Goal: Task Accomplishment & Management: Use online tool/utility

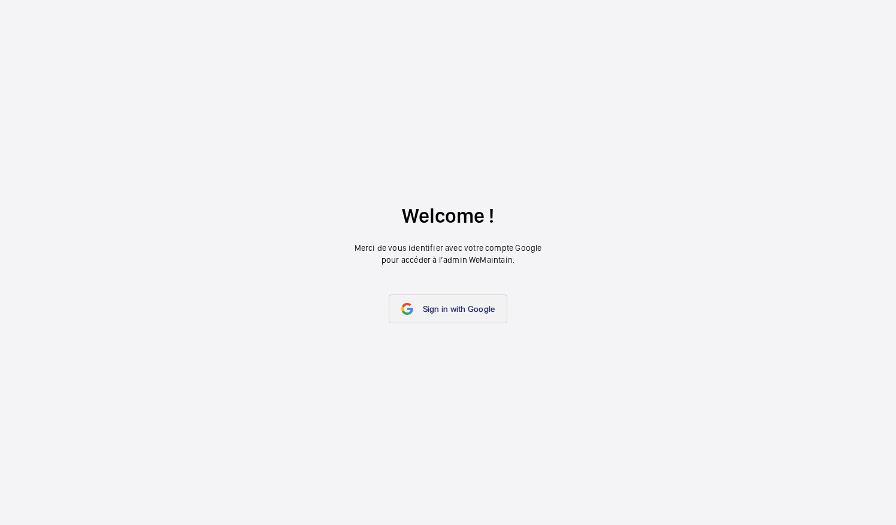
click at [436, 307] on span "Sign in with Google" at bounding box center [459, 309] width 72 height 10
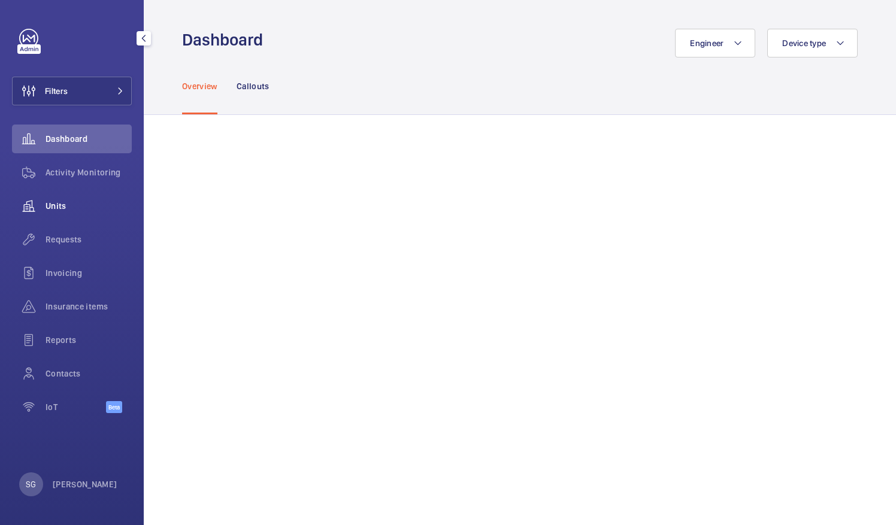
click at [77, 214] on div "Units" at bounding box center [72, 206] width 120 height 29
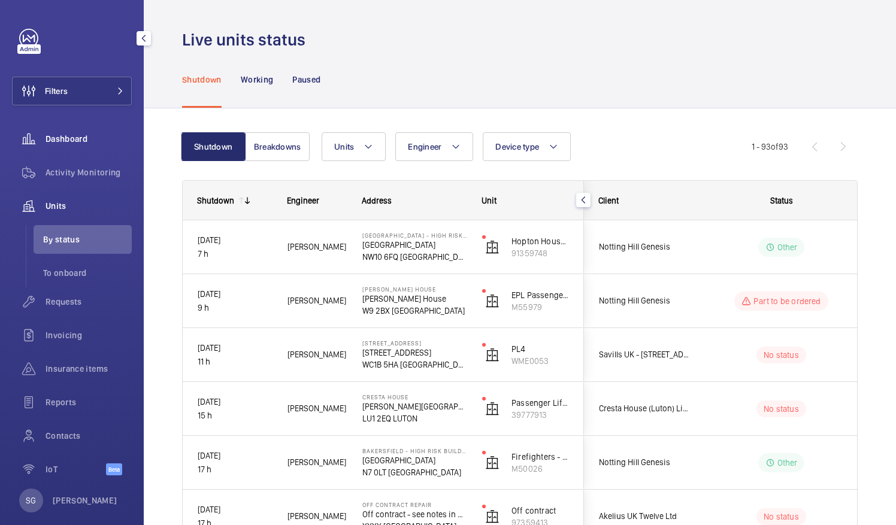
click at [86, 135] on span "Dashboard" at bounding box center [89, 139] width 86 height 12
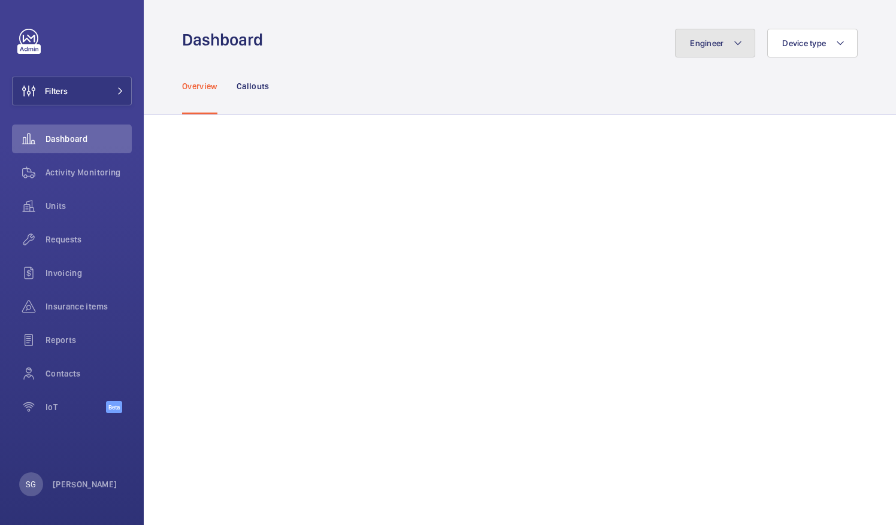
click at [720, 44] on button "Engineer" at bounding box center [715, 43] width 80 height 29
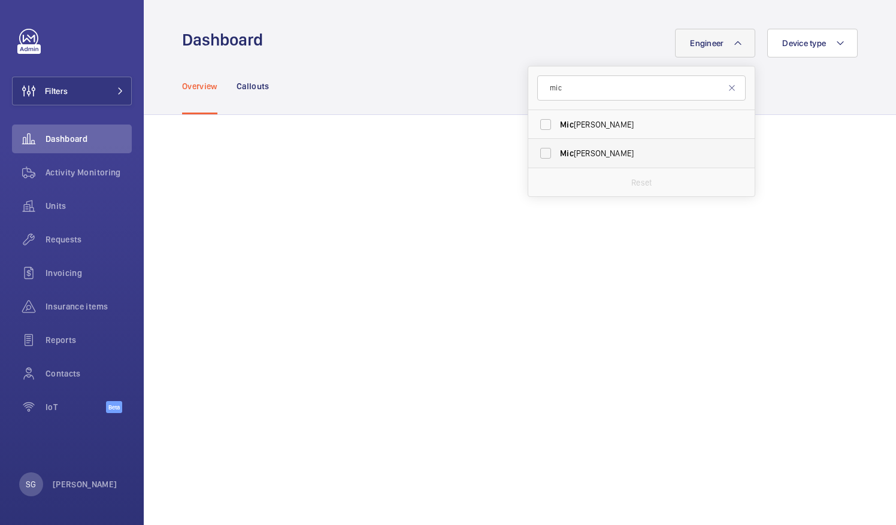
type input "mic"
click at [537, 155] on label "[PERSON_NAME]" at bounding box center [632, 153] width 208 height 29
click at [537, 155] on input "[PERSON_NAME]" at bounding box center [546, 153] width 24 height 24
checkbox input "true"
click at [790, 97] on div "Overview Callouts" at bounding box center [520, 86] width 676 height 57
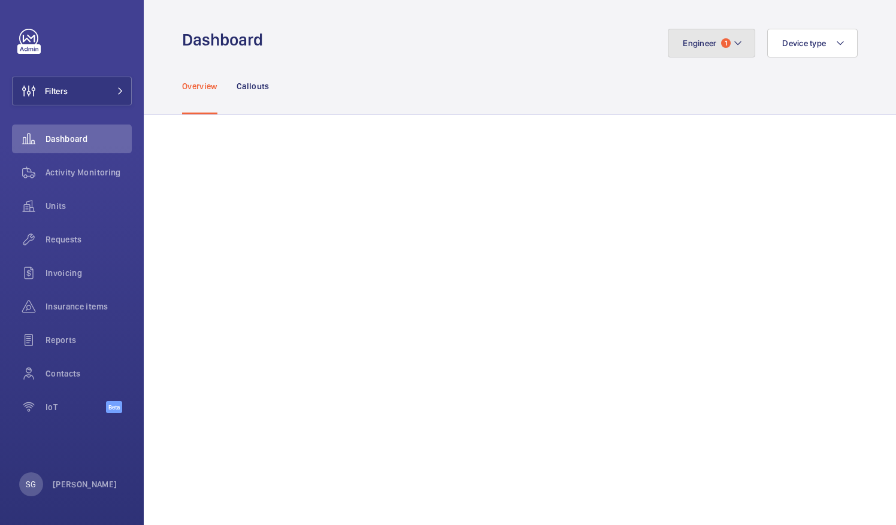
click at [733, 49] on mat-icon at bounding box center [738, 43] width 10 height 14
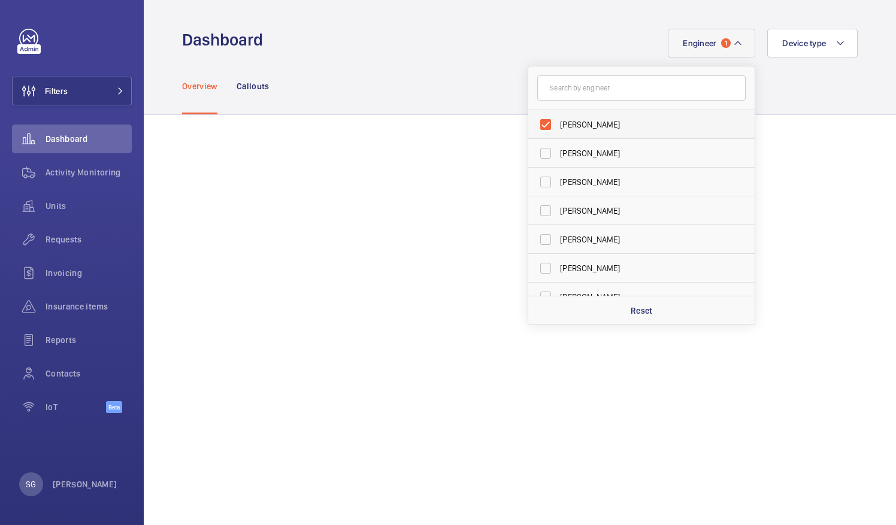
click at [537, 127] on label "[PERSON_NAME]" at bounding box center [632, 124] width 208 height 29
click at [537, 127] on input "[PERSON_NAME]" at bounding box center [546, 125] width 24 height 24
checkbox input "false"
click at [566, 85] on input "text" at bounding box center [641, 87] width 208 height 25
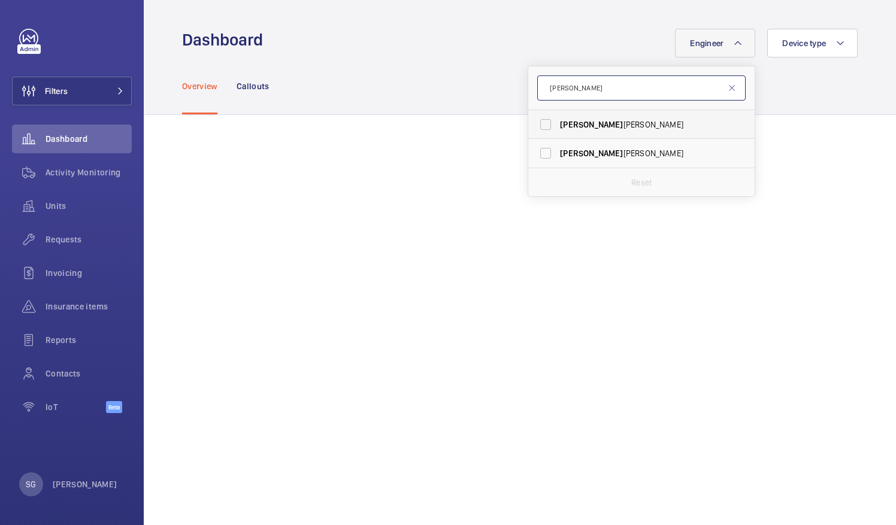
type input "[PERSON_NAME]"
click at [542, 122] on label "[PERSON_NAME]" at bounding box center [632, 124] width 208 height 29
click at [542, 122] on input "[PERSON_NAME]" at bounding box center [546, 125] width 24 height 24
checkbox input "true"
click at [800, 90] on div "Overview Callouts" at bounding box center [520, 86] width 676 height 57
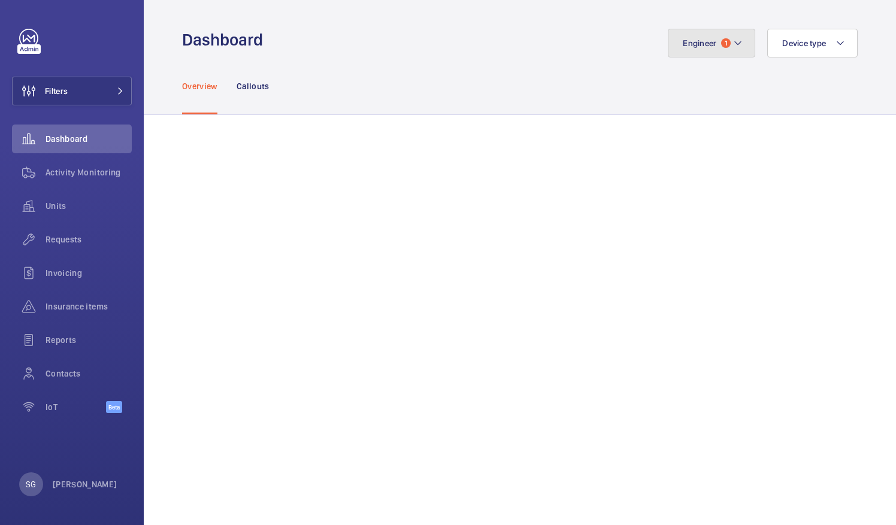
click at [733, 48] on mat-icon at bounding box center [738, 43] width 10 height 14
click at [733, 41] on mat-icon at bounding box center [738, 43] width 10 height 14
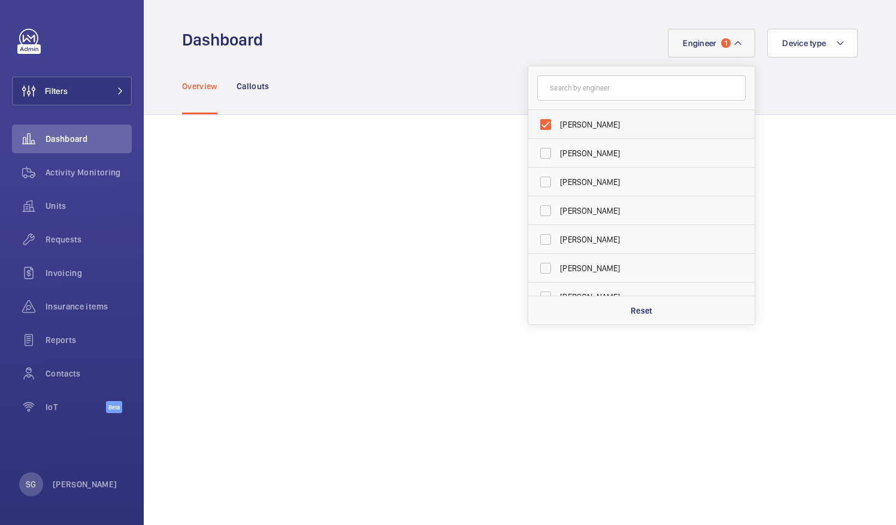
click at [534, 123] on label "[PERSON_NAME]" at bounding box center [632, 124] width 208 height 29
click at [534, 123] on input "[PERSON_NAME]" at bounding box center [546, 125] width 24 height 24
checkbox input "false"
click at [88, 135] on span "Dashboard" at bounding box center [89, 139] width 86 height 12
click at [638, 92] on input "text" at bounding box center [641, 87] width 208 height 25
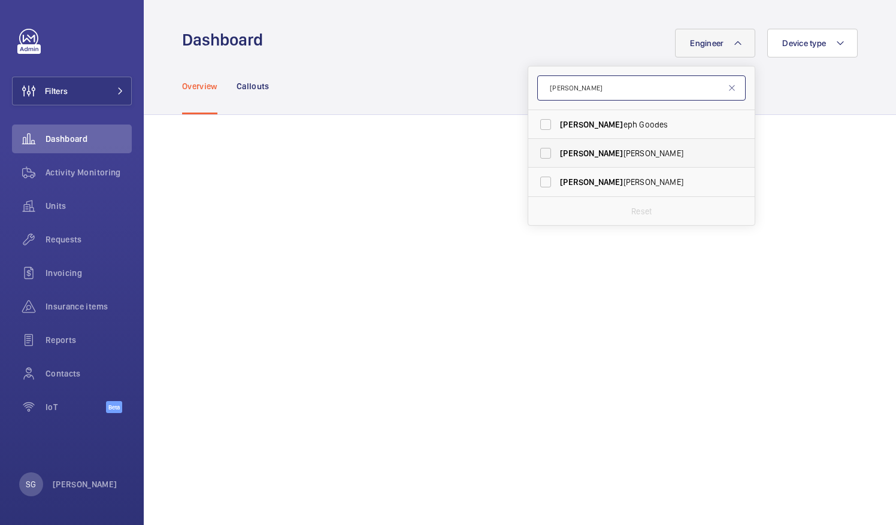
type input "[PERSON_NAME]"
click at [538, 152] on label "[PERSON_NAME]" at bounding box center [632, 153] width 208 height 29
click at [538, 152] on input "[PERSON_NAME]" at bounding box center [546, 153] width 24 height 24
checkbox input "true"
click at [449, 78] on div "Overview Callouts" at bounding box center [520, 86] width 676 height 57
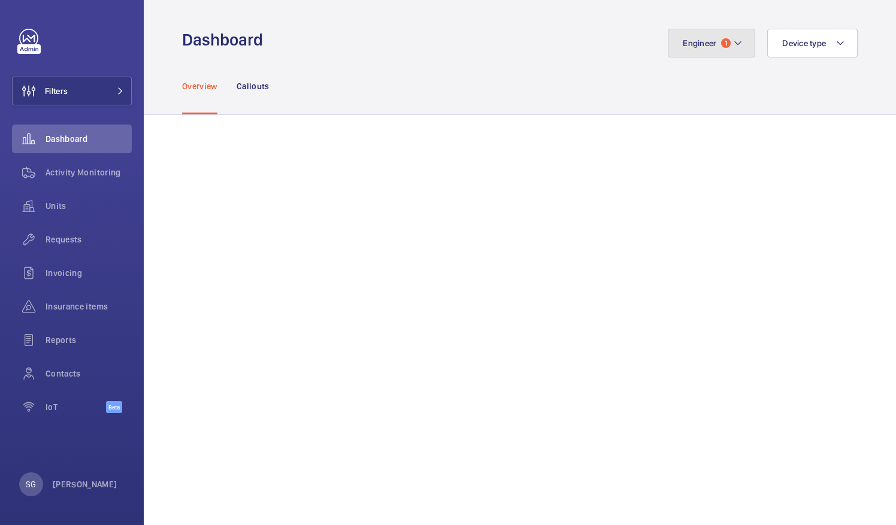
click at [733, 47] on mat-icon at bounding box center [738, 43] width 10 height 14
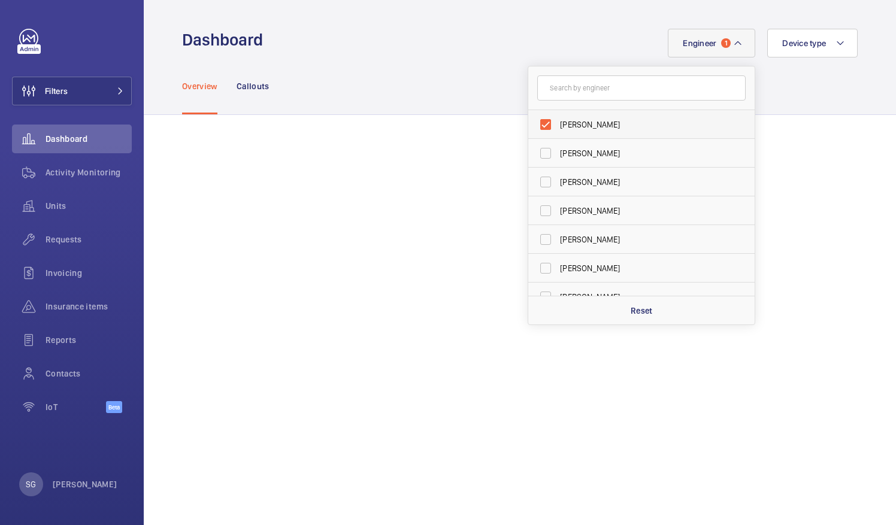
click at [537, 122] on label "[PERSON_NAME]" at bounding box center [632, 124] width 208 height 29
click at [537, 122] on input "[PERSON_NAME]" at bounding box center [546, 125] width 24 height 24
checkbox input "false"
click at [568, 95] on input "text" at bounding box center [641, 87] width 208 height 25
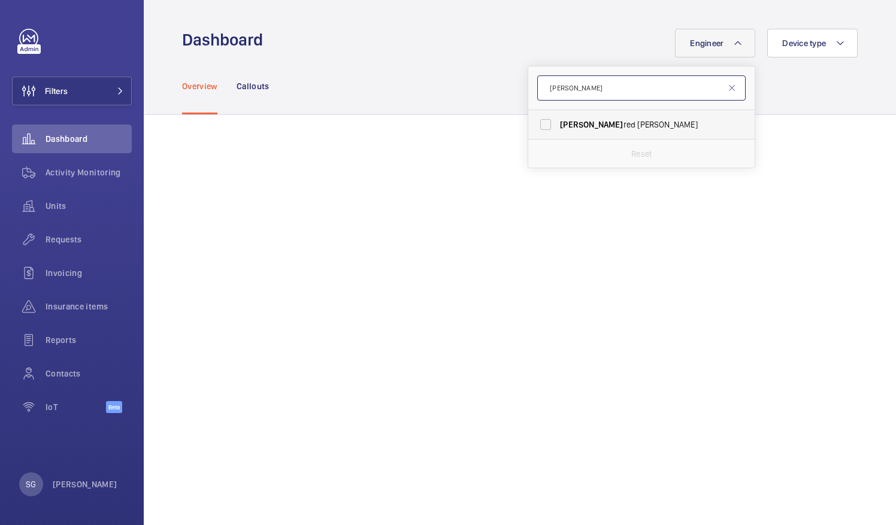
type input "[PERSON_NAME]"
click at [538, 122] on label "[PERSON_NAME]" at bounding box center [632, 124] width 208 height 29
click at [538, 122] on input "[PERSON_NAME]" at bounding box center [546, 125] width 24 height 24
click at [537, 127] on label "[PERSON_NAME]" at bounding box center [632, 124] width 208 height 29
click at [537, 127] on input "[PERSON_NAME]" at bounding box center [546, 125] width 24 height 24
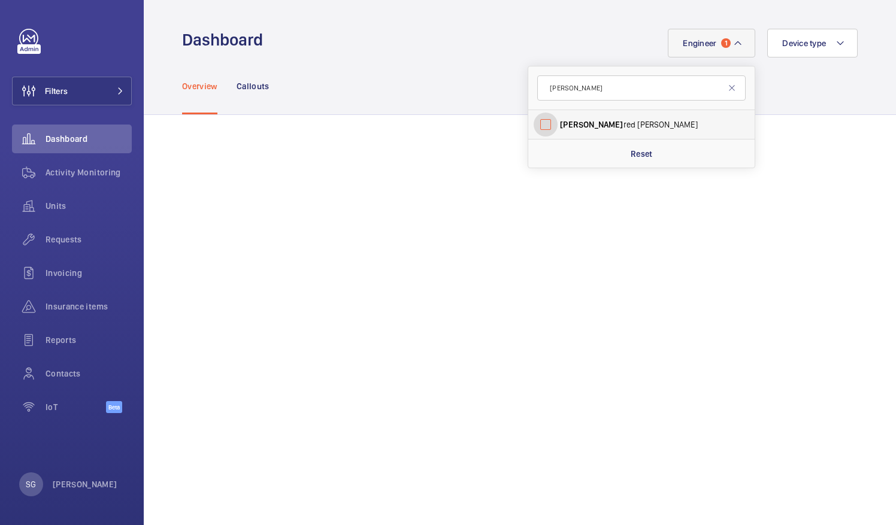
checkbox input "false"
click at [576, 85] on input "[PERSON_NAME]" at bounding box center [641, 87] width 208 height 25
type input "a"
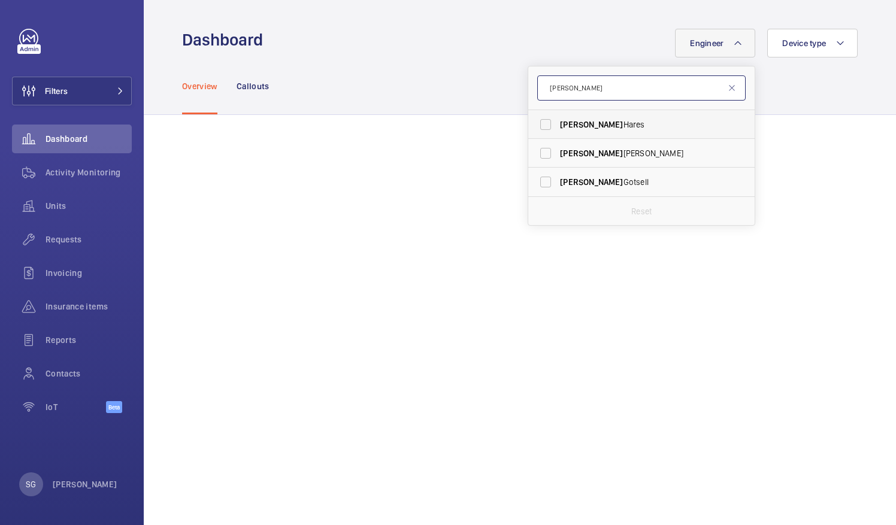
type input "[PERSON_NAME]"
click at [542, 120] on label "[PERSON_NAME]" at bounding box center [632, 124] width 208 height 29
click at [542, 120] on input "[PERSON_NAME]" at bounding box center [546, 125] width 24 height 24
click at [537, 118] on label "[PERSON_NAME]" at bounding box center [632, 124] width 208 height 29
click at [537, 118] on input "[PERSON_NAME]" at bounding box center [546, 125] width 24 height 24
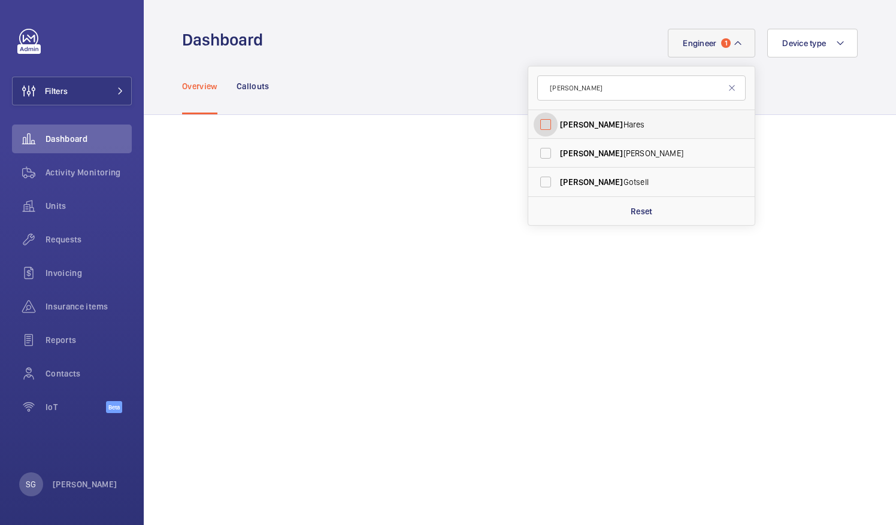
checkbox input "false"
click at [578, 93] on input "[PERSON_NAME]" at bounding box center [641, 87] width 208 height 25
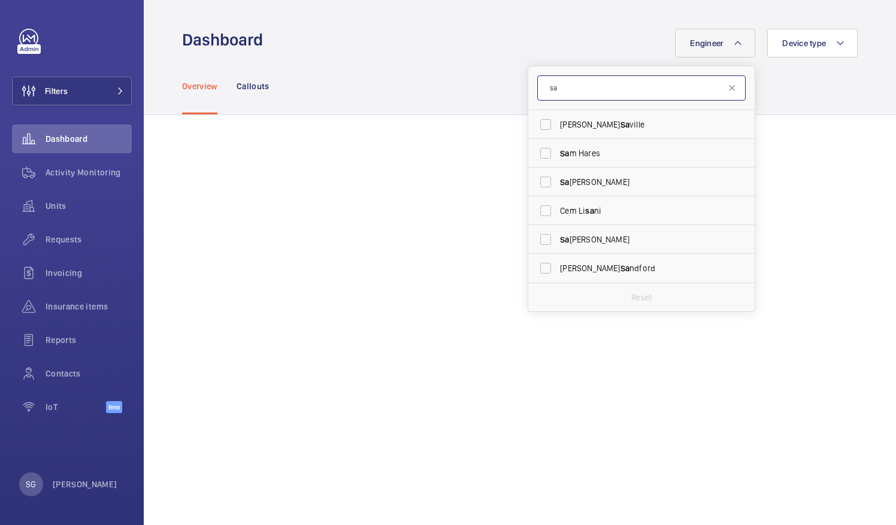
type input "s"
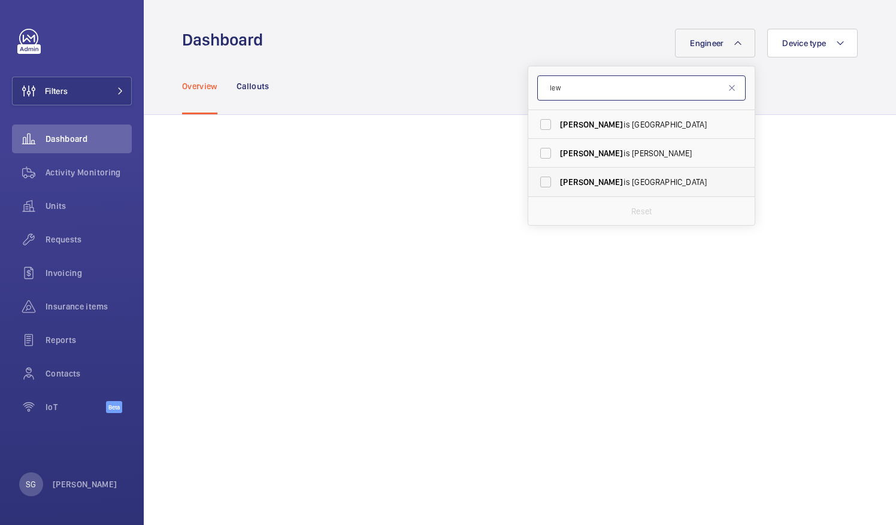
type input "lew"
click at [536, 180] on label "Lew is [GEOGRAPHIC_DATA]" at bounding box center [632, 182] width 208 height 29
click at [536, 180] on input "Lew is [GEOGRAPHIC_DATA]" at bounding box center [546, 182] width 24 height 24
checkbox input "true"
click at [863, 40] on wm-front-admin-header "Dashboard Engineer 1 [PERSON_NAME] is [PERSON_NAME] is [PERSON_NAME] is Wormlei…" at bounding box center [520, 29] width 752 height 58
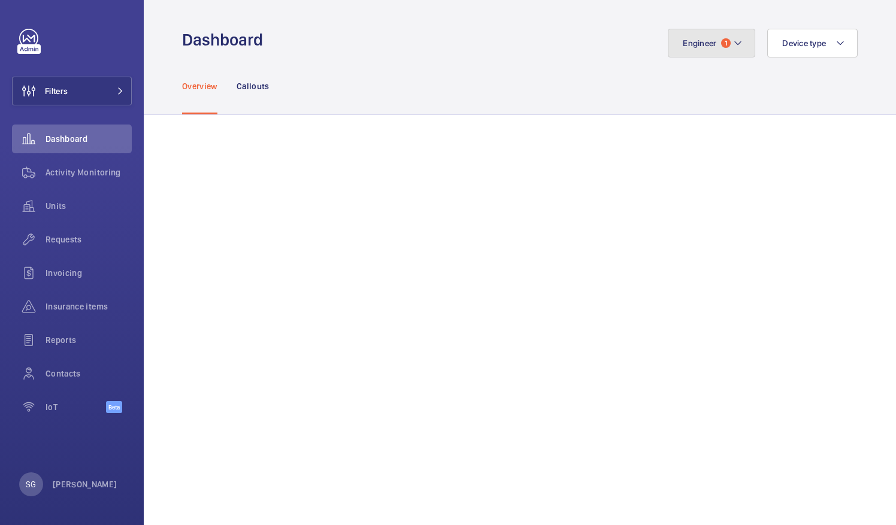
click at [733, 47] on mat-icon at bounding box center [738, 43] width 10 height 14
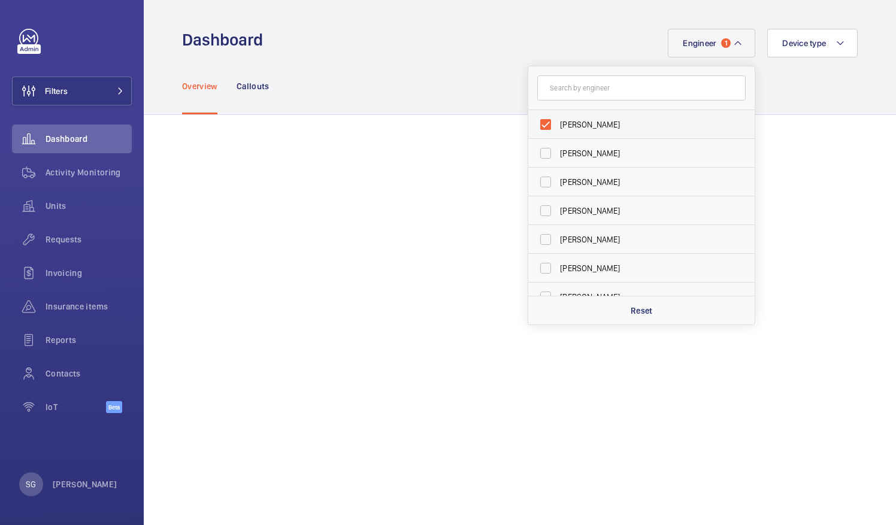
click at [533, 124] on label "[PERSON_NAME]" at bounding box center [632, 124] width 208 height 29
click at [534, 124] on input "[PERSON_NAME]" at bounding box center [546, 125] width 24 height 24
checkbox input "false"
click at [558, 87] on input "text" at bounding box center [641, 87] width 208 height 25
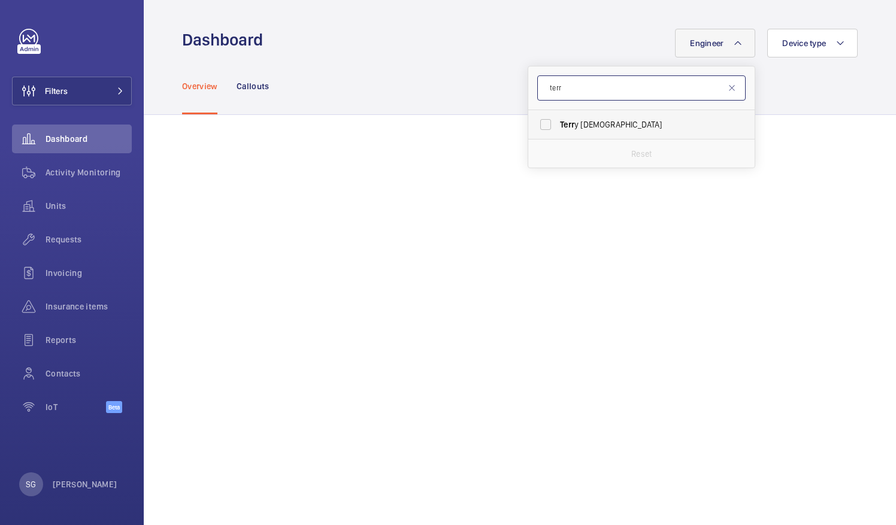
type input "terr"
click at [540, 124] on label "Terr y French" at bounding box center [632, 124] width 208 height 29
click at [540, 124] on input "Terr y French" at bounding box center [546, 125] width 24 height 24
click at [533, 129] on label "Terr y French" at bounding box center [632, 124] width 208 height 29
click at [534, 129] on input "Terr y French" at bounding box center [546, 125] width 24 height 24
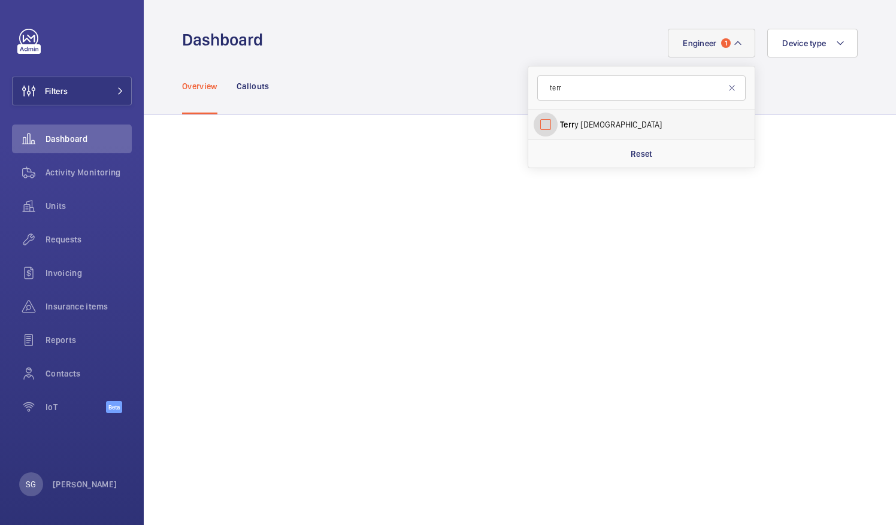
checkbox input "false"
click at [581, 87] on input "terr" at bounding box center [641, 87] width 208 height 25
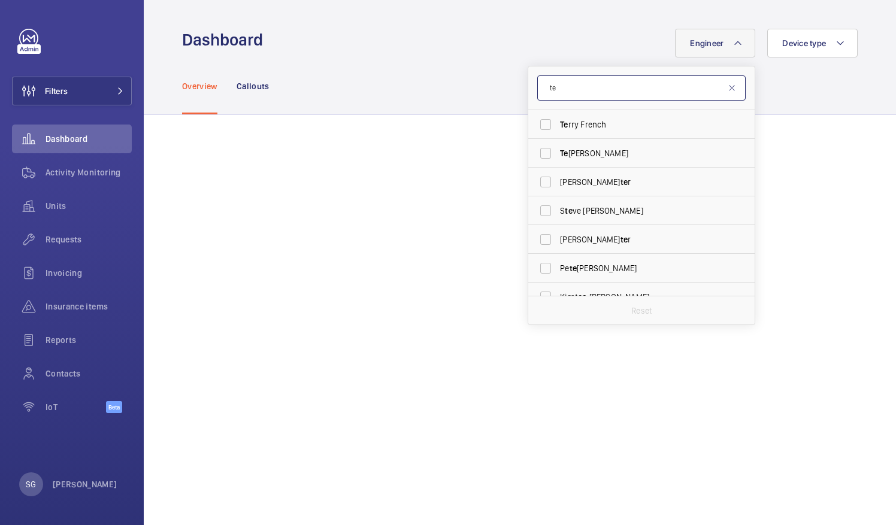
type input "t"
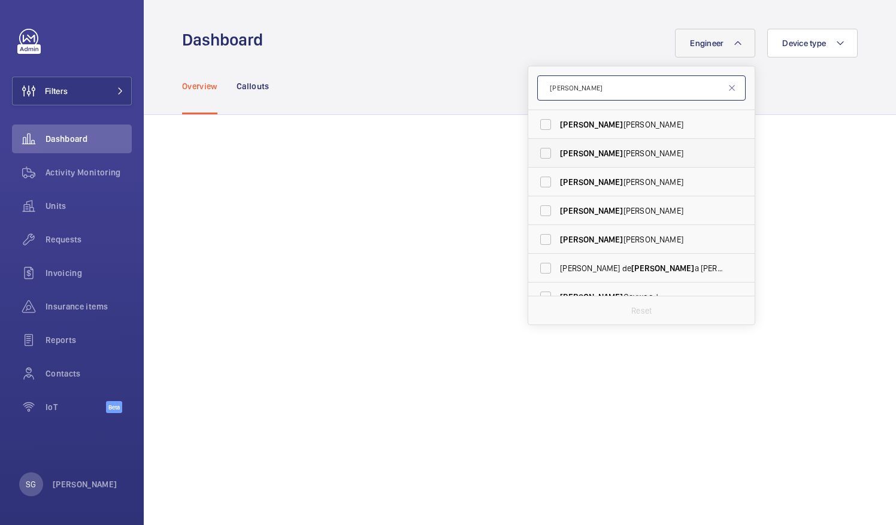
type input "[PERSON_NAME]"
click at [538, 155] on label "[PERSON_NAME]" at bounding box center [632, 153] width 208 height 29
click at [538, 155] on input "[PERSON_NAME]" at bounding box center [546, 153] width 24 height 24
click at [536, 153] on label "[PERSON_NAME]" at bounding box center [632, 153] width 208 height 29
click at [536, 153] on input "[PERSON_NAME]" at bounding box center [546, 153] width 24 height 24
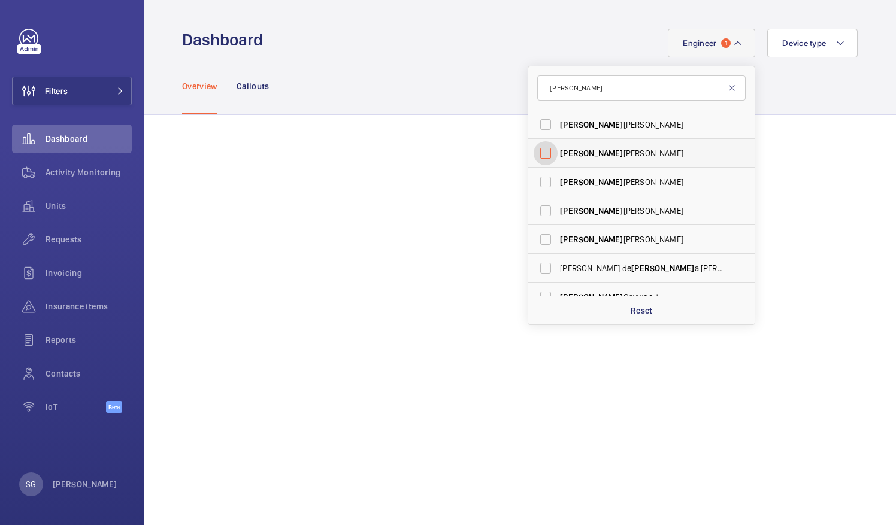
checkbox input "false"
click at [582, 93] on input "[PERSON_NAME]" at bounding box center [641, 87] width 208 height 25
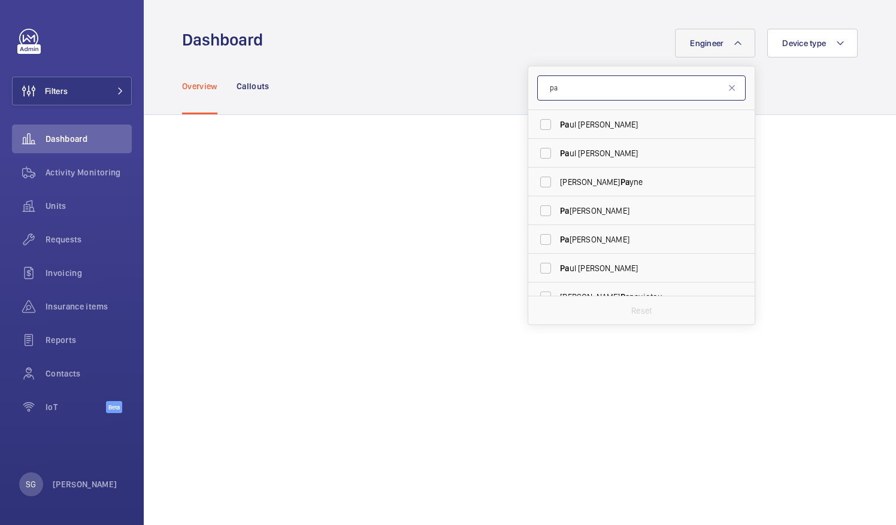
type input "p"
type input "a"
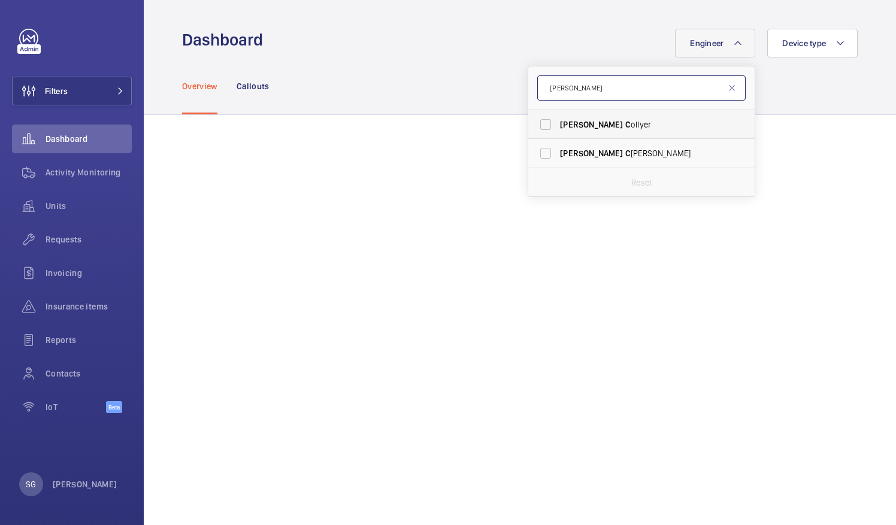
type input "[PERSON_NAME]"
click at [536, 123] on label "[PERSON_NAME]" at bounding box center [632, 124] width 208 height 29
click at [536, 123] on input "[PERSON_NAME]" at bounding box center [546, 125] width 24 height 24
click at [538, 124] on label "[PERSON_NAME]" at bounding box center [632, 124] width 208 height 29
click at [538, 124] on input "[PERSON_NAME]" at bounding box center [546, 125] width 24 height 24
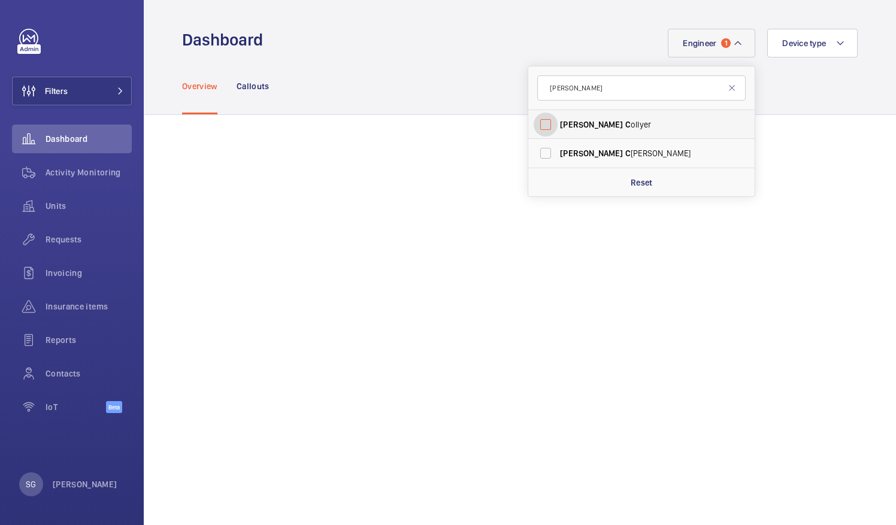
checkbox input "false"
click at [581, 89] on input "[PERSON_NAME]" at bounding box center [641, 87] width 208 height 25
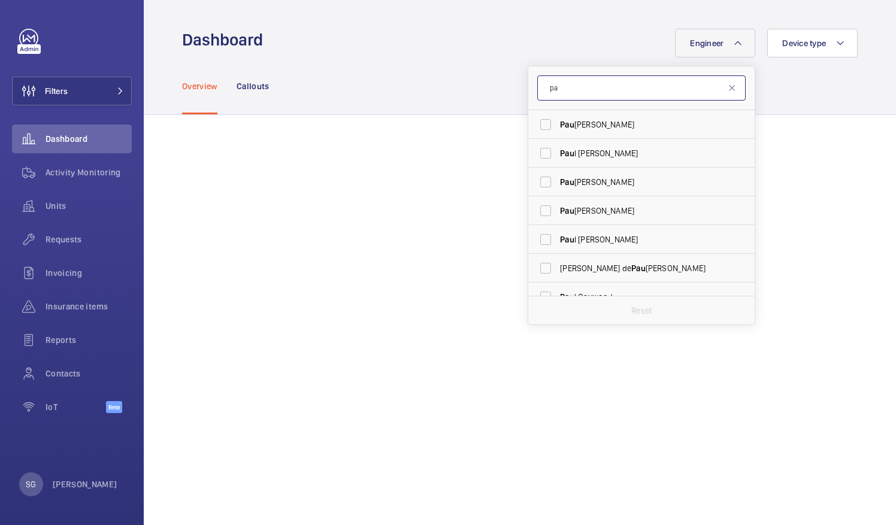
type input "p"
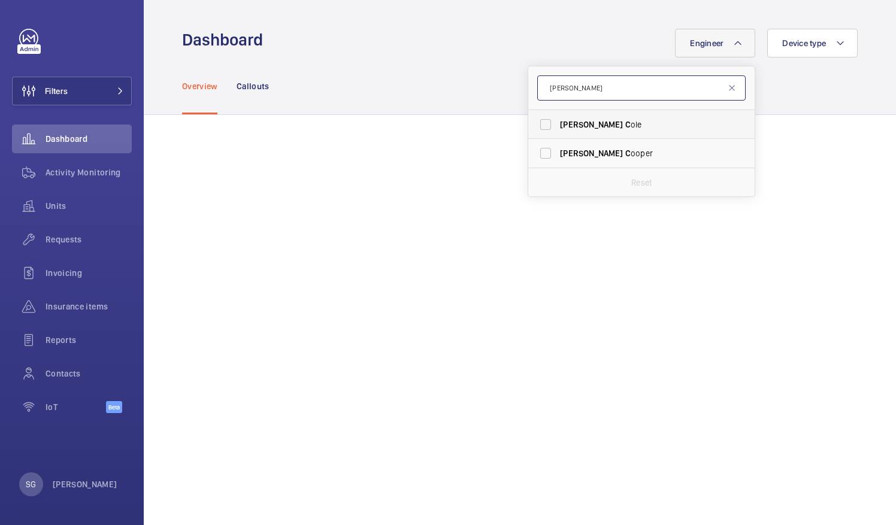
type input "[PERSON_NAME]"
click at [541, 126] on label "[PERSON_NAME]" at bounding box center [632, 124] width 208 height 29
click at [541, 126] on input "[PERSON_NAME]" at bounding box center [546, 125] width 24 height 24
click at [537, 119] on label "[PERSON_NAME]" at bounding box center [632, 124] width 208 height 29
click at [537, 119] on input "[PERSON_NAME]" at bounding box center [546, 125] width 24 height 24
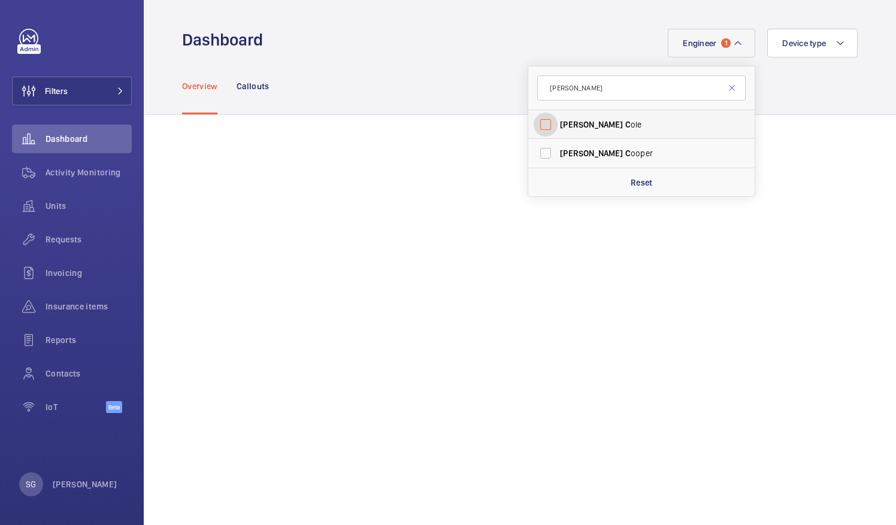
checkbox input "false"
click at [572, 91] on input "[PERSON_NAME]" at bounding box center [641, 87] width 208 height 25
type input "cla"
click at [536, 153] on label "Cla [PERSON_NAME]" at bounding box center [632, 153] width 208 height 29
click at [536, 153] on input "Cla [PERSON_NAME]" at bounding box center [546, 153] width 24 height 24
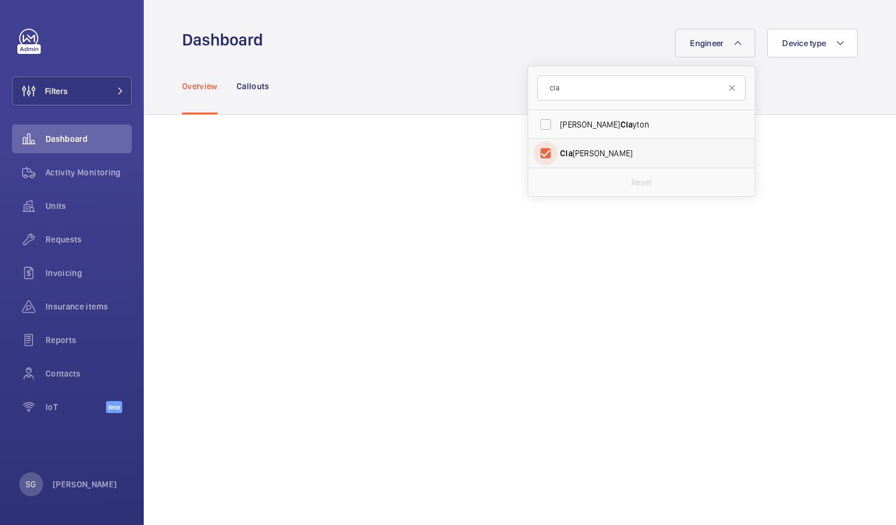
checkbox input "true"
click at [764, 101] on div "Overview Callouts" at bounding box center [520, 86] width 676 height 57
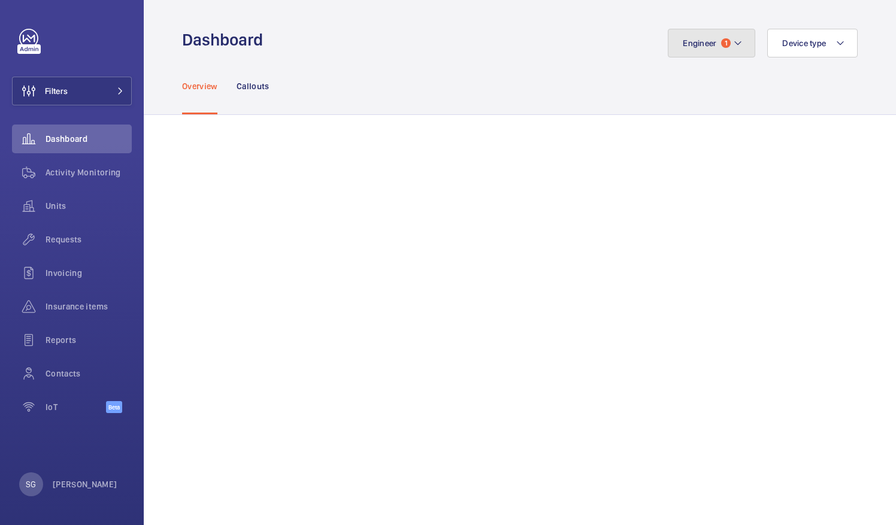
click at [733, 43] on mat-icon at bounding box center [738, 43] width 10 height 14
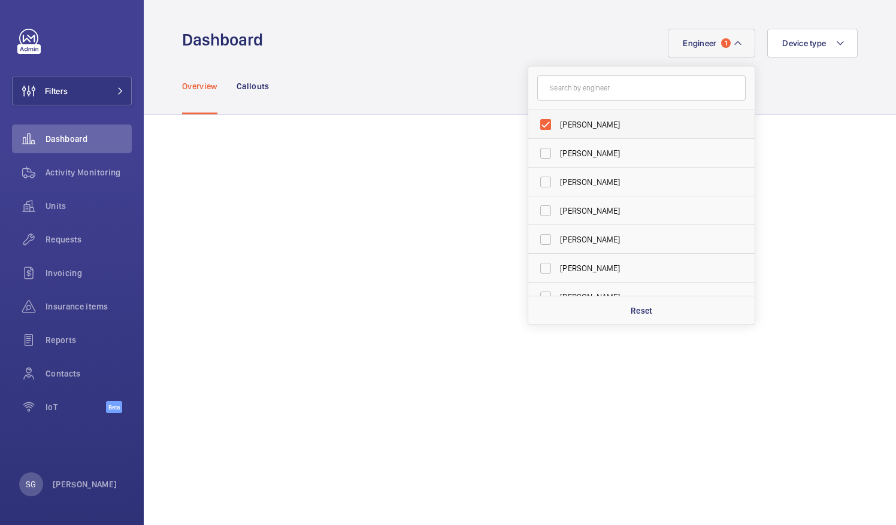
click at [539, 124] on label "[PERSON_NAME]" at bounding box center [632, 124] width 208 height 29
click at [539, 124] on input "[PERSON_NAME]" at bounding box center [546, 125] width 24 height 24
checkbox input "false"
click at [561, 96] on input "text" at bounding box center [641, 87] width 208 height 25
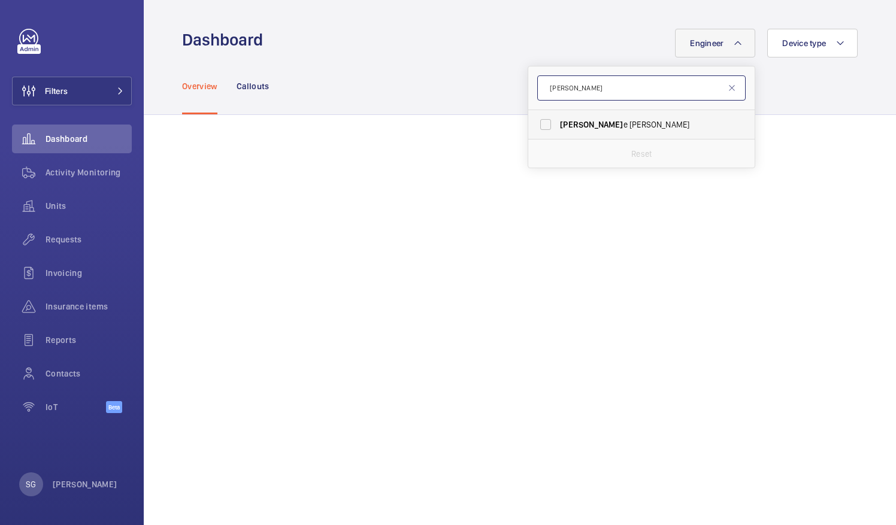
type input "[PERSON_NAME]"
click at [539, 119] on label "[PERSON_NAME]" at bounding box center [632, 124] width 208 height 29
click at [539, 119] on input "[PERSON_NAME]" at bounding box center [546, 125] width 24 height 24
click at [541, 121] on label "[PERSON_NAME]" at bounding box center [632, 124] width 208 height 29
click at [541, 121] on input "[PERSON_NAME]" at bounding box center [546, 125] width 24 height 24
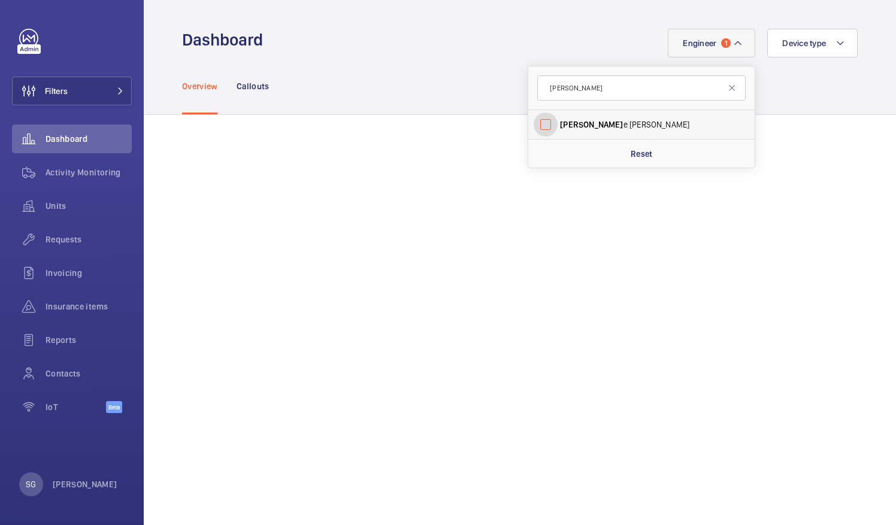
checkbox input "false"
click at [582, 93] on input "[PERSON_NAME]" at bounding box center [641, 87] width 208 height 25
type input "c"
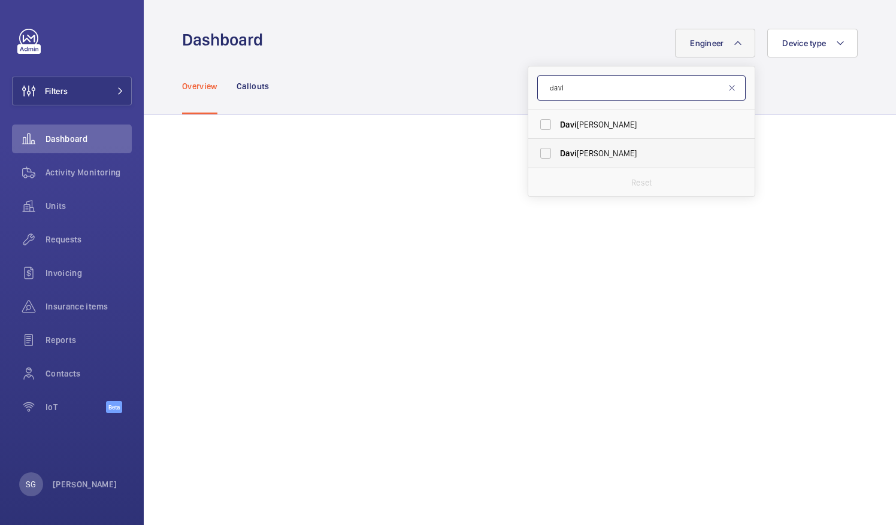
type input "davi"
click at [534, 162] on label "[PERSON_NAME]" at bounding box center [632, 153] width 208 height 29
click at [534, 162] on input "[PERSON_NAME]" at bounding box center [546, 153] width 24 height 24
click at [539, 157] on label "[PERSON_NAME]" at bounding box center [632, 153] width 208 height 29
click at [539, 157] on input "[PERSON_NAME]" at bounding box center [546, 153] width 24 height 24
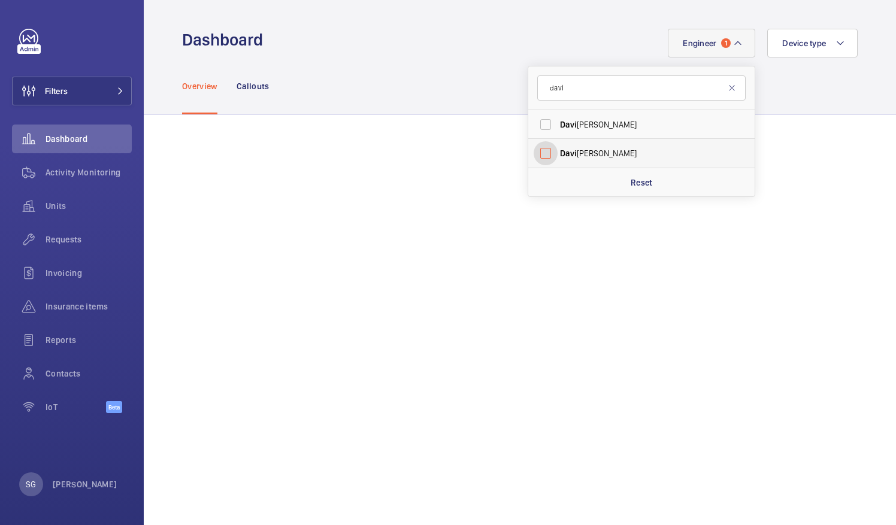
checkbox input "false"
click at [575, 93] on input "davi" at bounding box center [641, 87] width 208 height 25
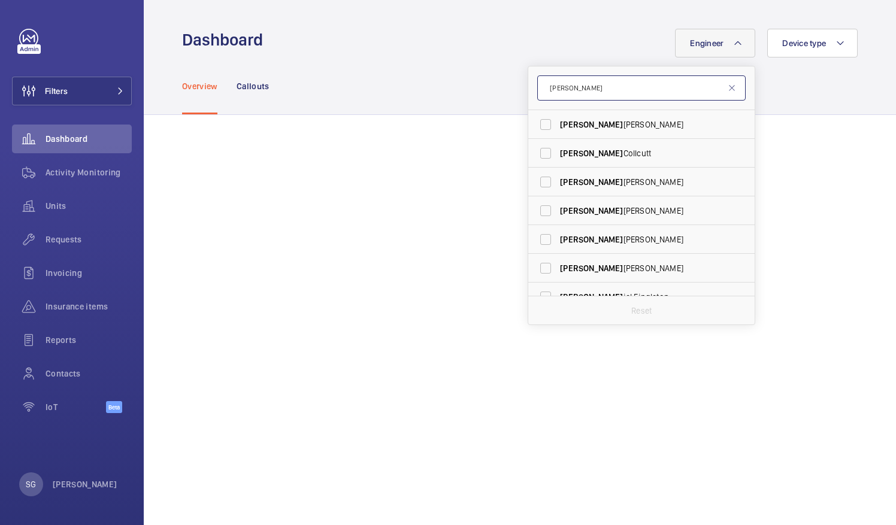
type input "[PERSON_NAME]"
drag, startPoint x: 745, startPoint y: 211, endPoint x: 735, endPoint y: 247, distance: 37.4
click at [735, 247] on div "[PERSON_NAME] [PERSON_NAME] [PERSON_NAME] [PERSON_NAME] [PERSON_NAME] [PERSON_N…" at bounding box center [642, 195] width 228 height 259
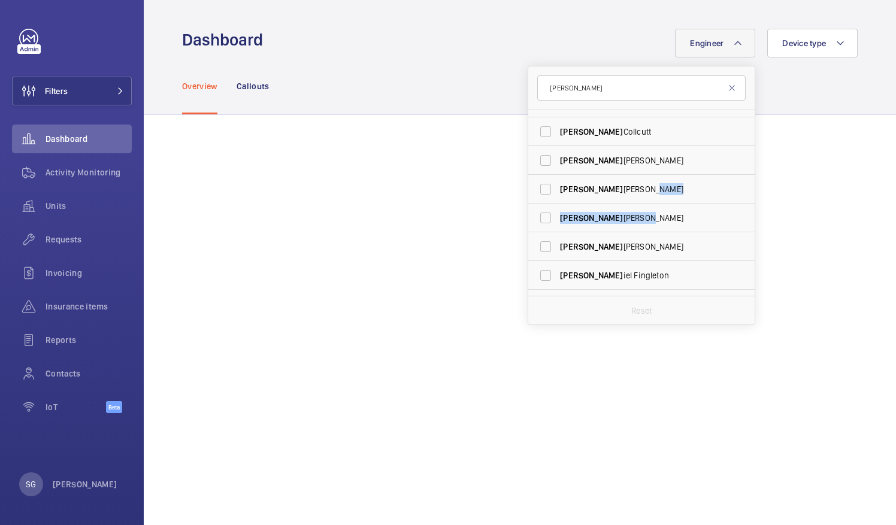
scroll to position [44, 0]
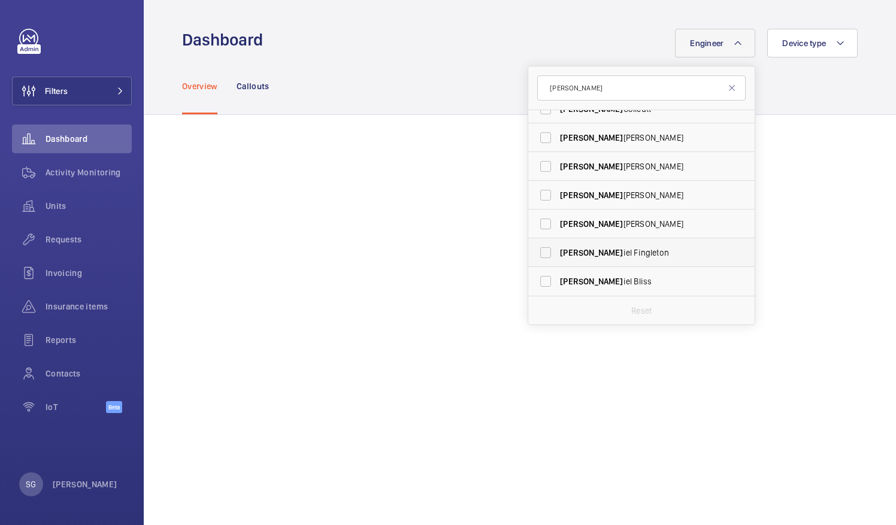
click at [545, 249] on label "[PERSON_NAME] iel [PERSON_NAME]" at bounding box center [632, 252] width 208 height 29
click at [545, 249] on input "[PERSON_NAME] iel [PERSON_NAME]" at bounding box center [546, 253] width 24 height 24
checkbox input "true"
click at [428, 62] on div "Overview Callouts" at bounding box center [520, 86] width 676 height 57
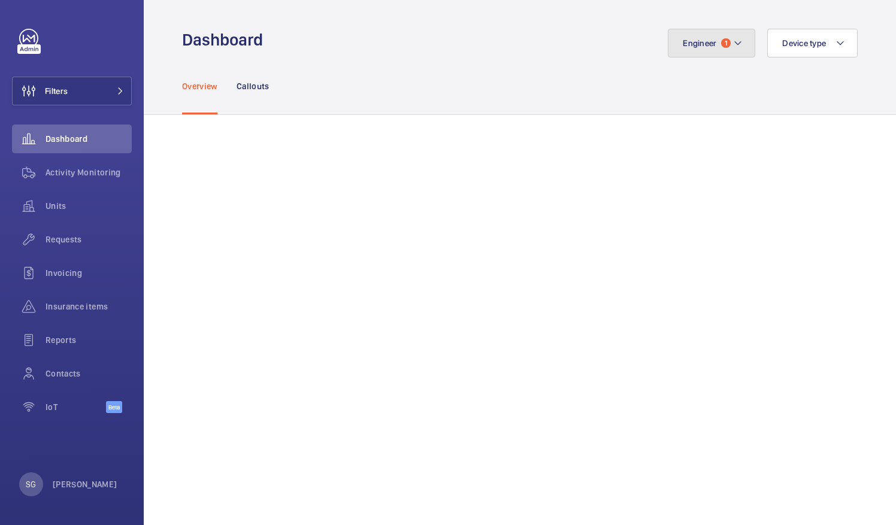
click at [733, 38] on button "Engineer 1" at bounding box center [711, 43] width 87 height 29
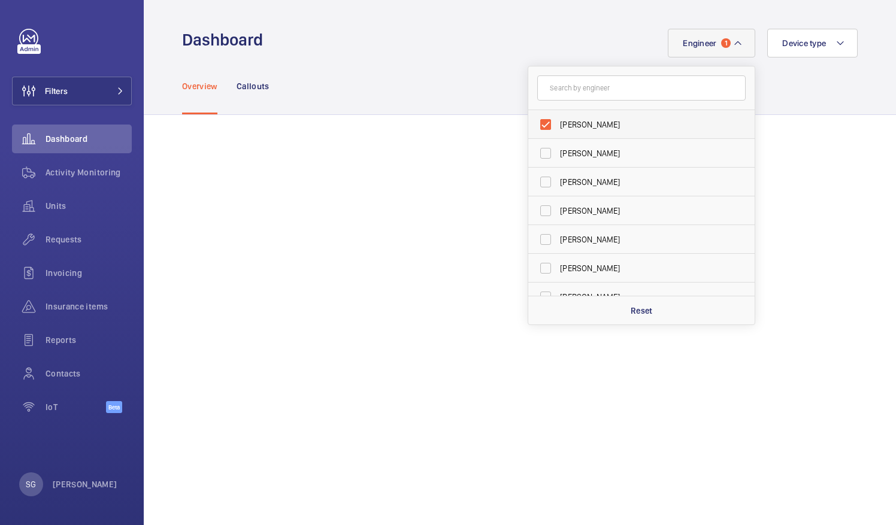
click at [539, 121] on label "[PERSON_NAME]" at bounding box center [632, 124] width 208 height 29
click at [539, 121] on input "[PERSON_NAME]" at bounding box center [546, 125] width 24 height 24
checkbox input "false"
click at [568, 92] on input "text" at bounding box center [641, 87] width 208 height 25
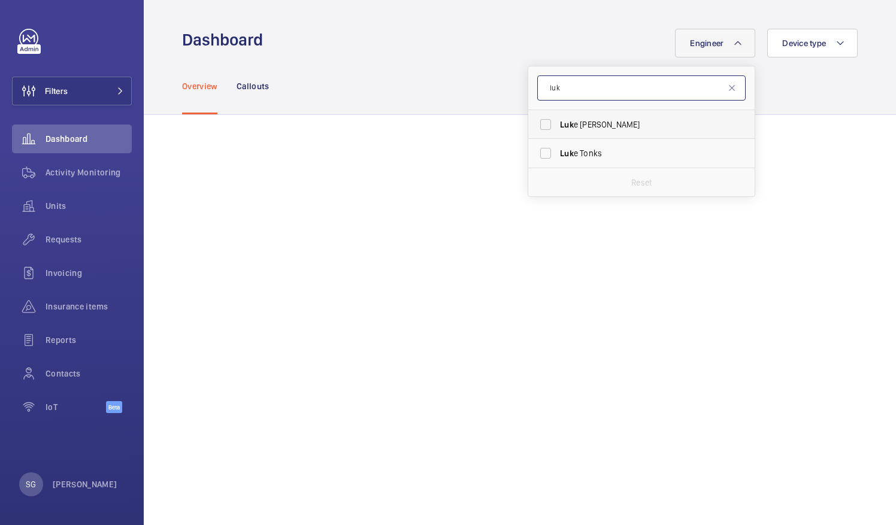
type input "luk"
click at [538, 125] on label "Luk e [PERSON_NAME]" at bounding box center [632, 124] width 208 height 29
click at [538, 125] on input "Luk e [PERSON_NAME]" at bounding box center [546, 125] width 24 height 24
click at [534, 128] on label "Luk e [PERSON_NAME]" at bounding box center [632, 124] width 208 height 29
click at [534, 128] on input "Luk e [PERSON_NAME]" at bounding box center [546, 125] width 24 height 24
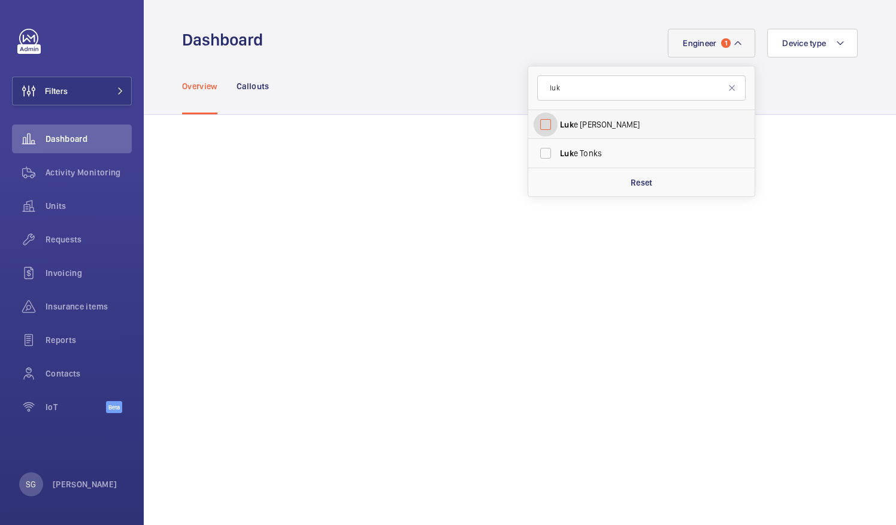
checkbox input "false"
click at [603, 90] on input "luk" at bounding box center [641, 87] width 208 height 25
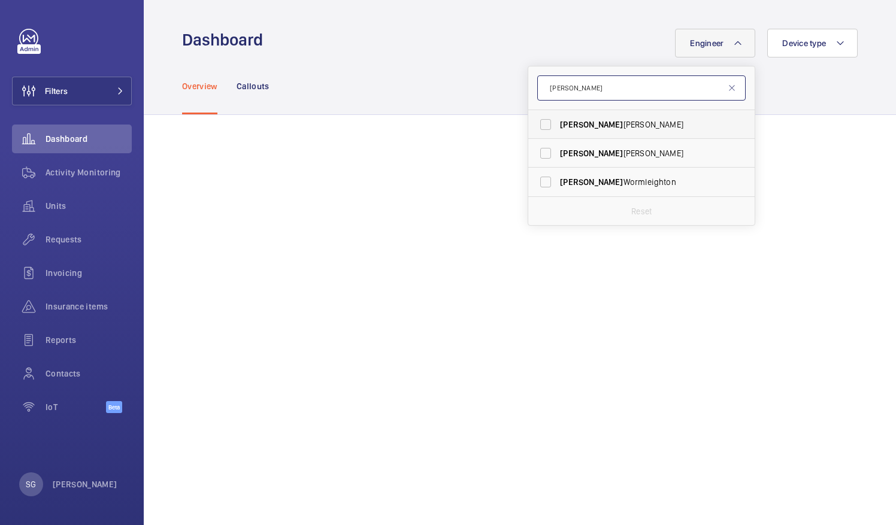
type input "[PERSON_NAME]"
click at [537, 121] on label "[PERSON_NAME]" at bounding box center [632, 124] width 208 height 29
click at [537, 121] on input "[PERSON_NAME]" at bounding box center [546, 125] width 24 height 24
click at [539, 128] on label "[PERSON_NAME]" at bounding box center [632, 124] width 208 height 29
click at [539, 128] on input "[PERSON_NAME]" at bounding box center [546, 125] width 24 height 24
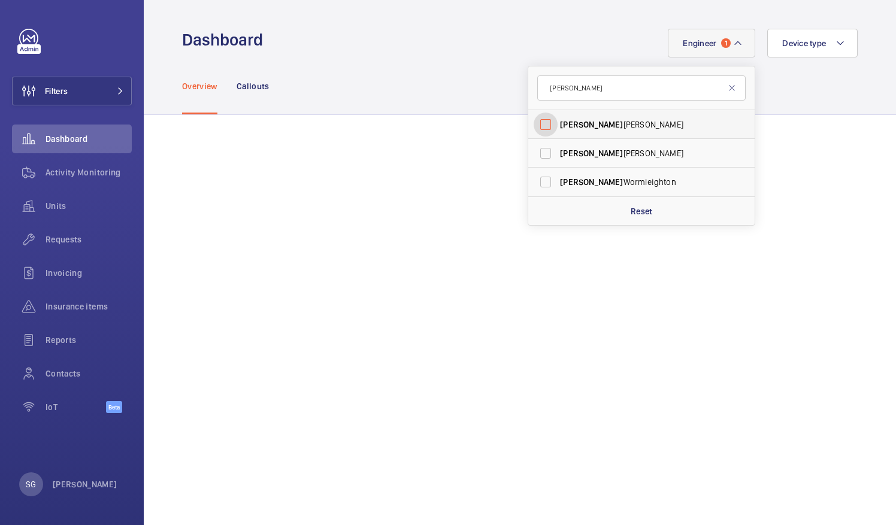
checkbox input "false"
click at [566, 91] on input "[PERSON_NAME]" at bounding box center [641, 87] width 208 height 25
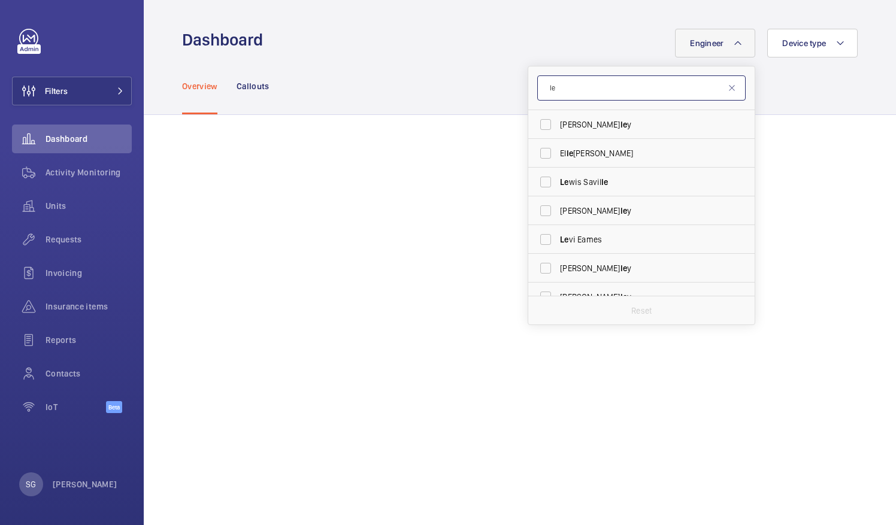
type input "l"
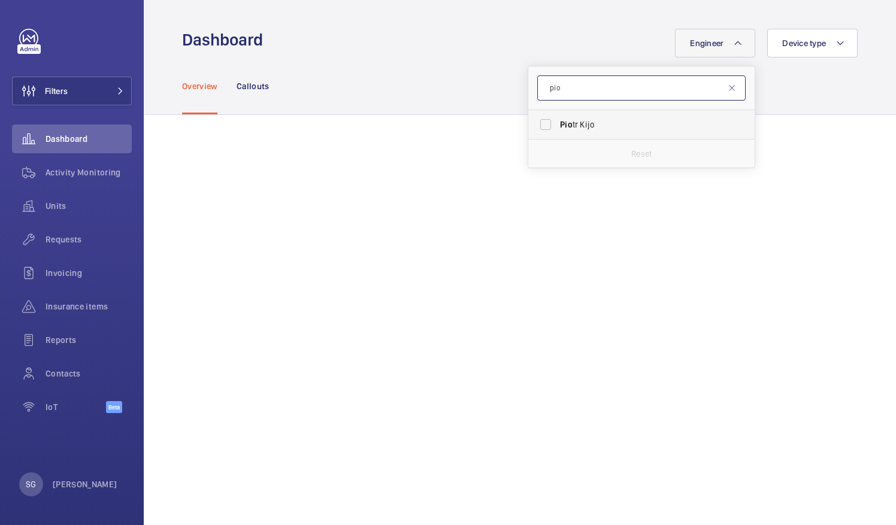
type input "pio"
click at [536, 125] on label "[PERSON_NAME]" at bounding box center [632, 124] width 208 height 29
click at [536, 125] on input "[PERSON_NAME]" at bounding box center [546, 125] width 24 height 24
click at [531, 121] on label "[PERSON_NAME]" at bounding box center [632, 124] width 208 height 29
click at [534, 121] on input "[PERSON_NAME]" at bounding box center [546, 125] width 24 height 24
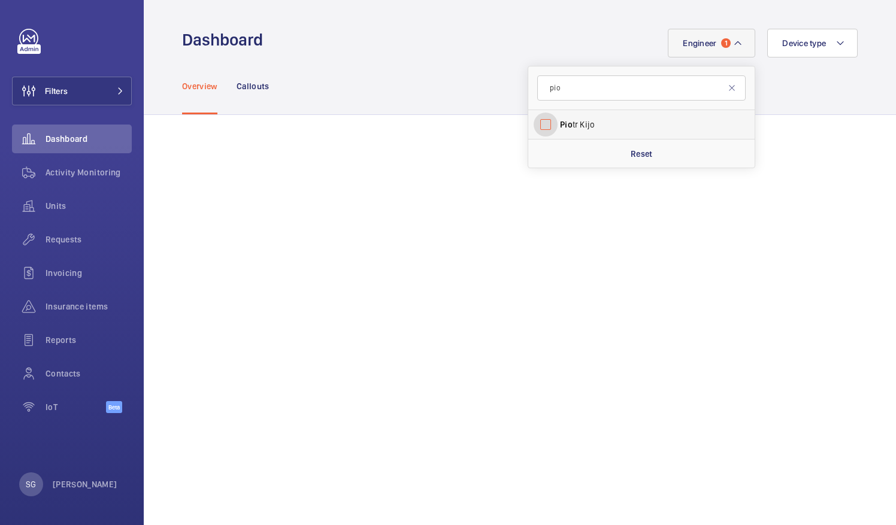
checkbox input "false"
click at [561, 93] on input "pio" at bounding box center [641, 87] width 208 height 25
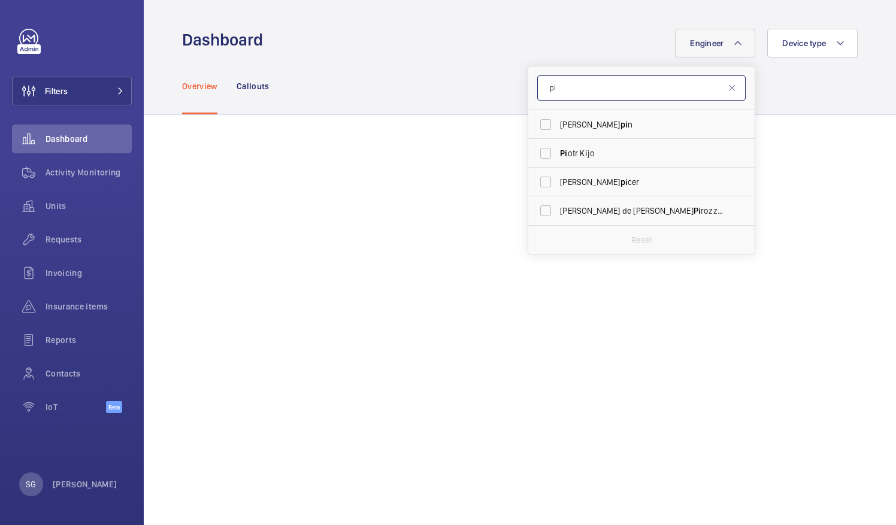
type input "p"
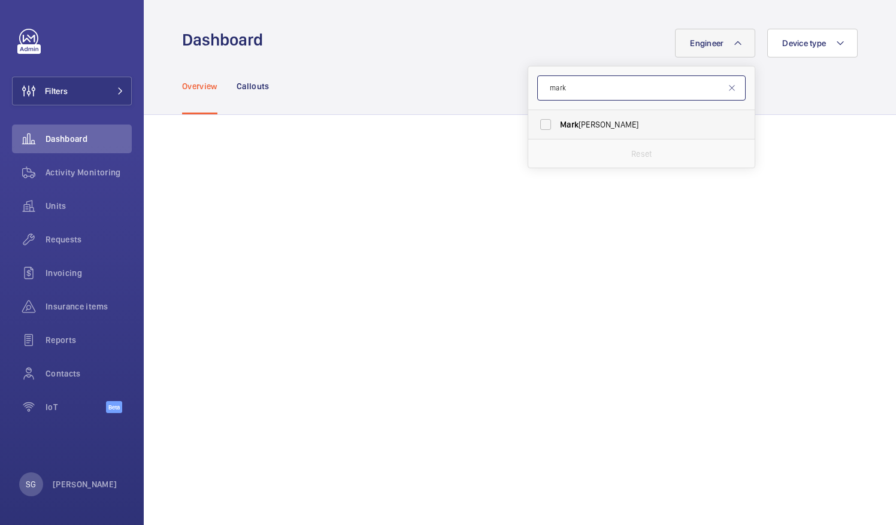
type input "mark"
click at [541, 125] on label "[PERSON_NAME]" at bounding box center [632, 124] width 208 height 29
click at [541, 125] on input "[PERSON_NAME]" at bounding box center [546, 125] width 24 height 24
click at [538, 126] on label "[PERSON_NAME]" at bounding box center [632, 124] width 208 height 29
click at [538, 126] on input "[PERSON_NAME]" at bounding box center [546, 125] width 24 height 24
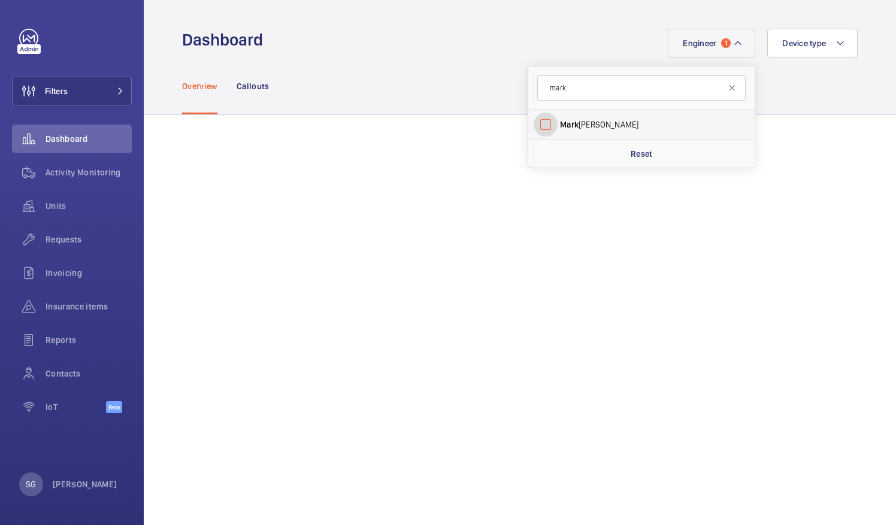
checkbox input "false"
click at [562, 96] on input "mark" at bounding box center [641, 87] width 208 height 25
type input "mic"
click at [542, 129] on label "[PERSON_NAME]" at bounding box center [632, 124] width 208 height 29
click at [542, 129] on input "[PERSON_NAME]" at bounding box center [546, 125] width 24 height 24
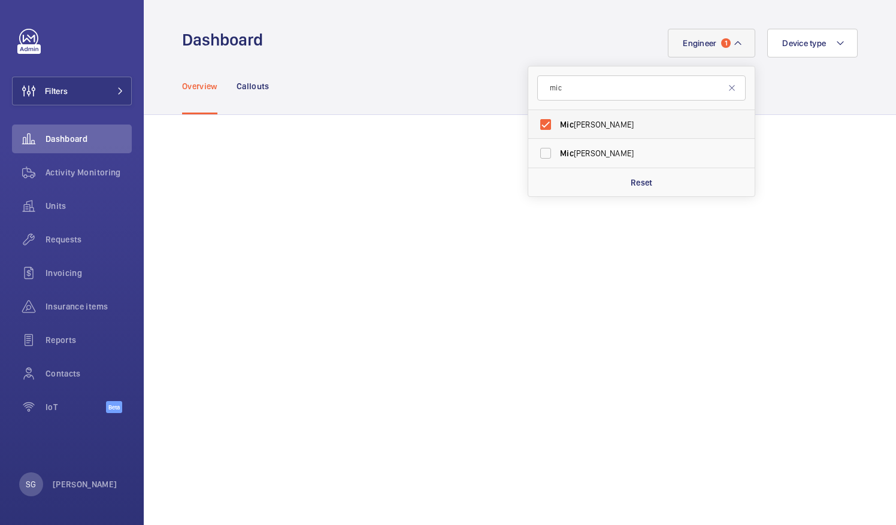
click at [534, 126] on label "[PERSON_NAME]" at bounding box center [632, 124] width 208 height 29
click at [534, 126] on input "[PERSON_NAME]" at bounding box center [546, 125] width 24 height 24
checkbox input "false"
click at [567, 96] on input "mic" at bounding box center [641, 87] width 208 height 25
type input "m"
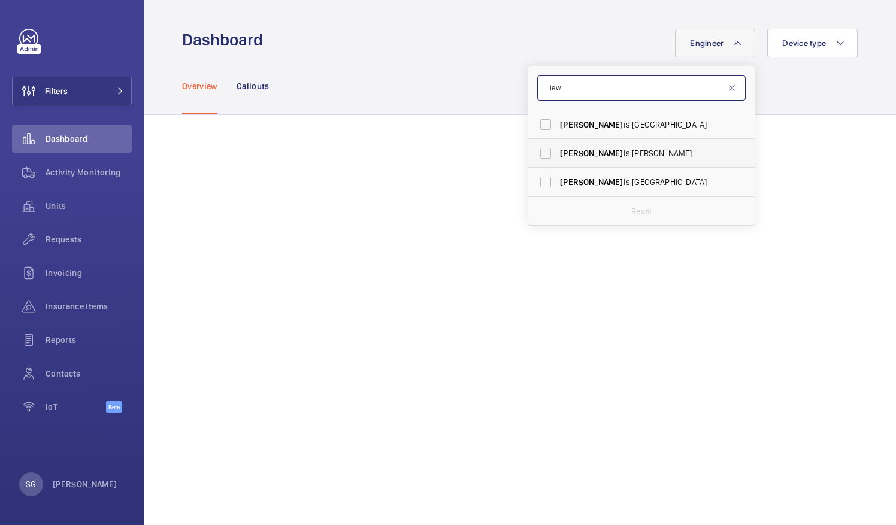
type input "lew"
click at [537, 150] on label "[PERSON_NAME] is [PERSON_NAME]" at bounding box center [632, 153] width 208 height 29
click at [537, 150] on input "[PERSON_NAME] is [PERSON_NAME]" at bounding box center [546, 153] width 24 height 24
click at [543, 150] on label "[PERSON_NAME] is [PERSON_NAME]" at bounding box center [632, 153] width 208 height 29
click at [543, 150] on input "[PERSON_NAME] is [PERSON_NAME]" at bounding box center [546, 153] width 24 height 24
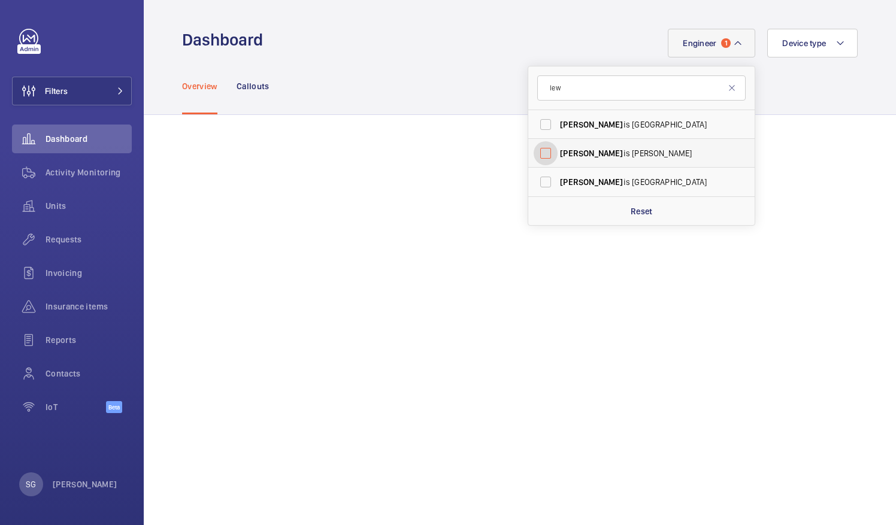
checkbox input "false"
click at [596, 83] on input "lew" at bounding box center [641, 87] width 208 height 25
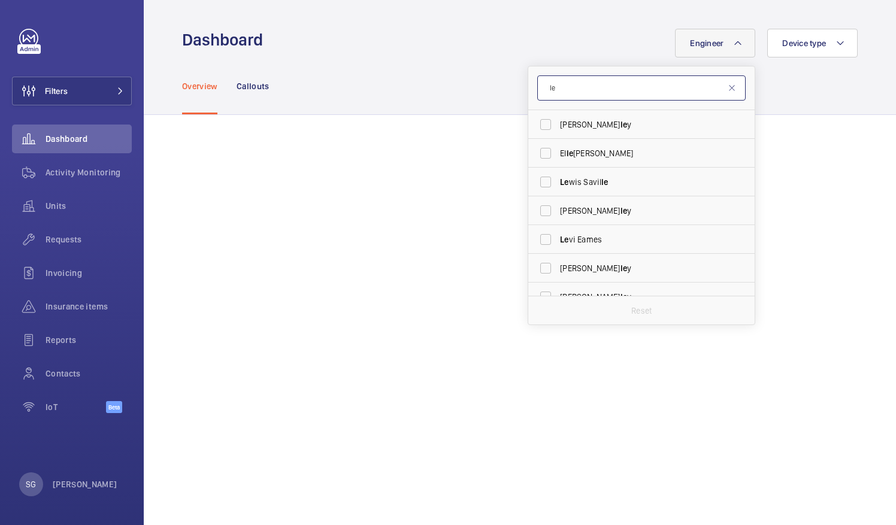
type input "l"
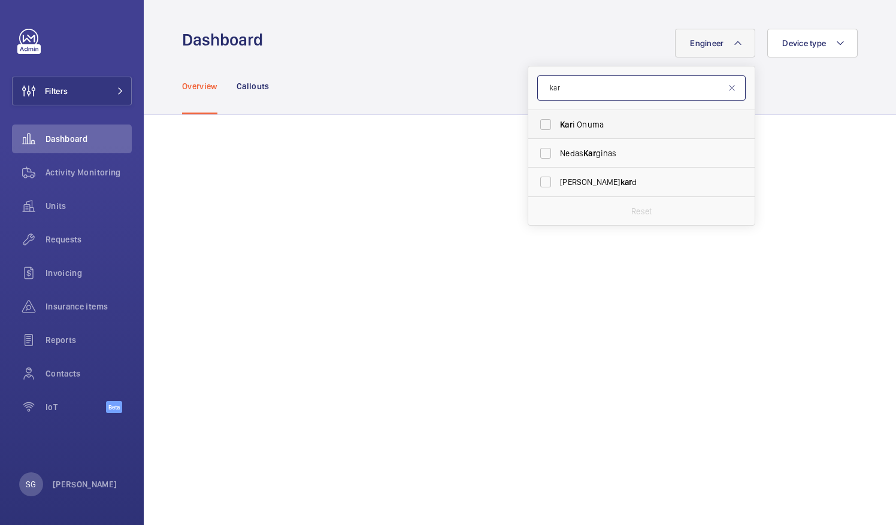
type input "kar"
click at [539, 127] on label "Kar i Onuma" at bounding box center [632, 124] width 208 height 29
click at [539, 127] on input "Kar i Onuma" at bounding box center [546, 125] width 24 height 24
click at [537, 123] on label "Kar i Onuma" at bounding box center [632, 124] width 208 height 29
click at [537, 123] on input "Kar i Onuma" at bounding box center [546, 125] width 24 height 24
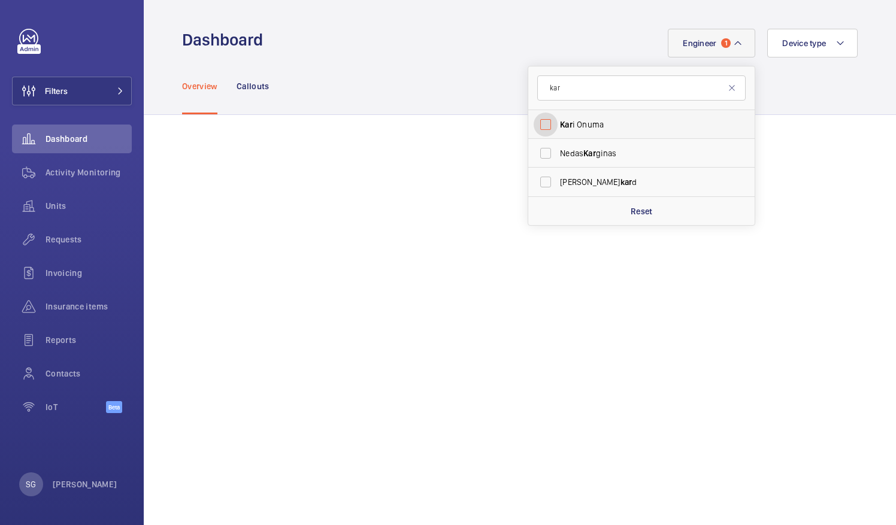
checkbox input "false"
click at [581, 89] on input "kar" at bounding box center [641, 87] width 208 height 25
type input "k"
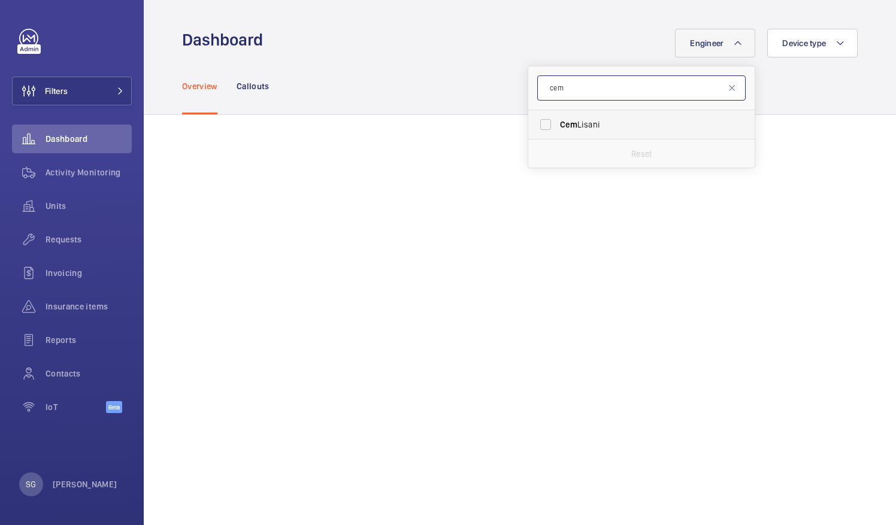
type input "cem"
click at [534, 123] on label "[PERSON_NAME]" at bounding box center [632, 124] width 208 height 29
click at [534, 123] on input "[PERSON_NAME]" at bounding box center [546, 125] width 24 height 24
click at [535, 125] on label "[PERSON_NAME]" at bounding box center [632, 124] width 208 height 29
click at [535, 125] on input "[PERSON_NAME]" at bounding box center [546, 125] width 24 height 24
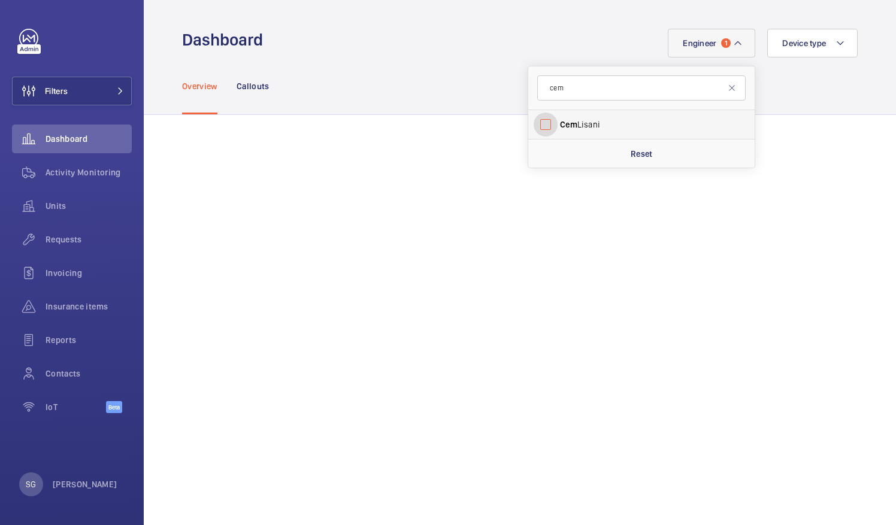
checkbox input "false"
click at [566, 97] on input "cem" at bounding box center [641, 87] width 208 height 25
type input "c"
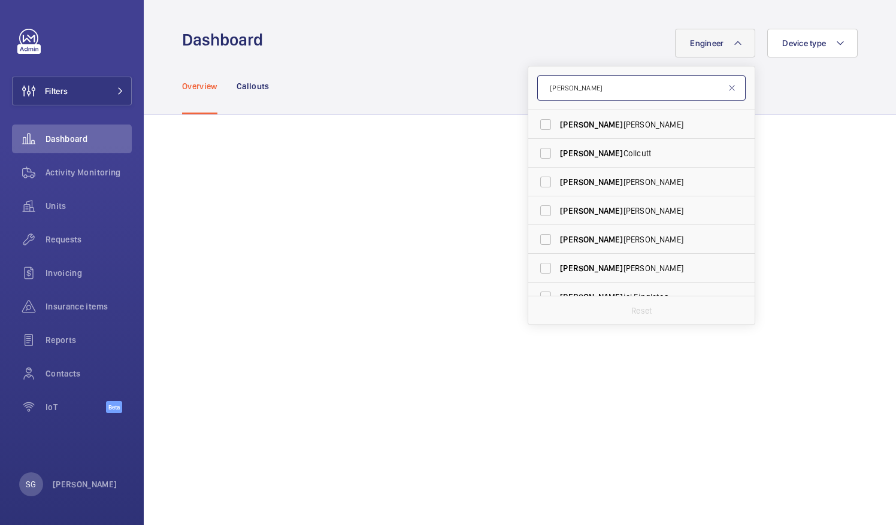
scroll to position [44, 0]
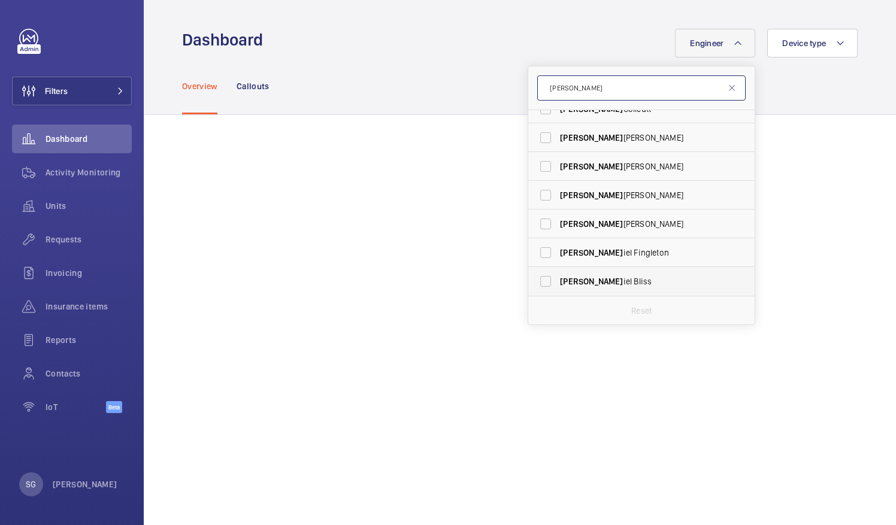
type input "[PERSON_NAME]"
click at [537, 279] on label "[PERSON_NAME] iel [PERSON_NAME]" at bounding box center [632, 281] width 208 height 29
click at [537, 279] on input "[PERSON_NAME] iel [PERSON_NAME]" at bounding box center [546, 282] width 24 height 24
checkbox input "true"
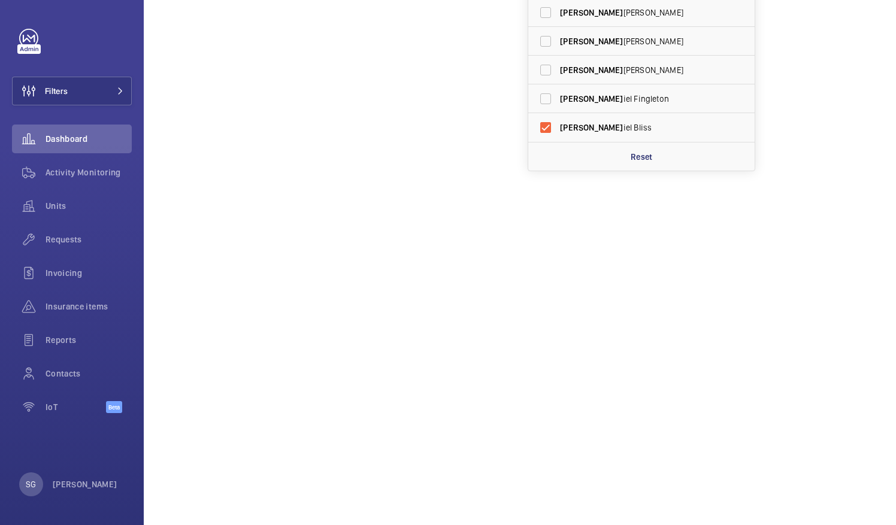
scroll to position [161, 0]
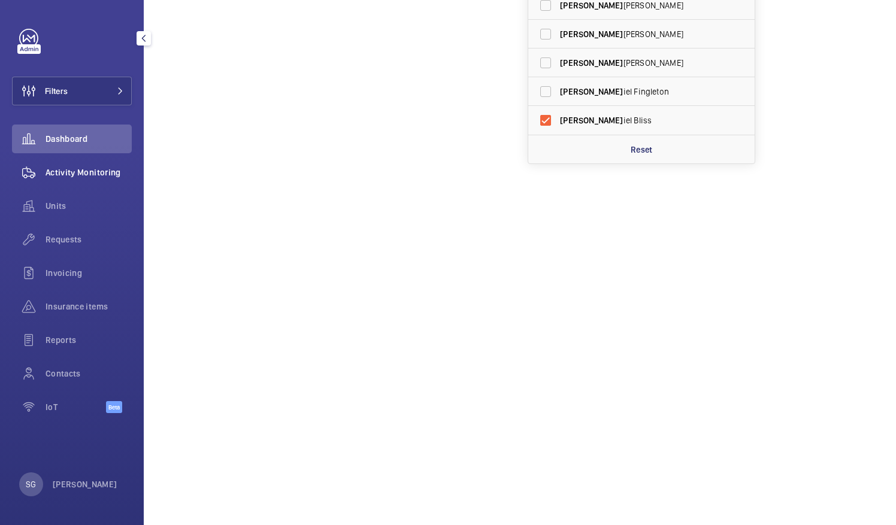
click at [104, 169] on span "Activity Monitoring" at bounding box center [89, 173] width 86 height 12
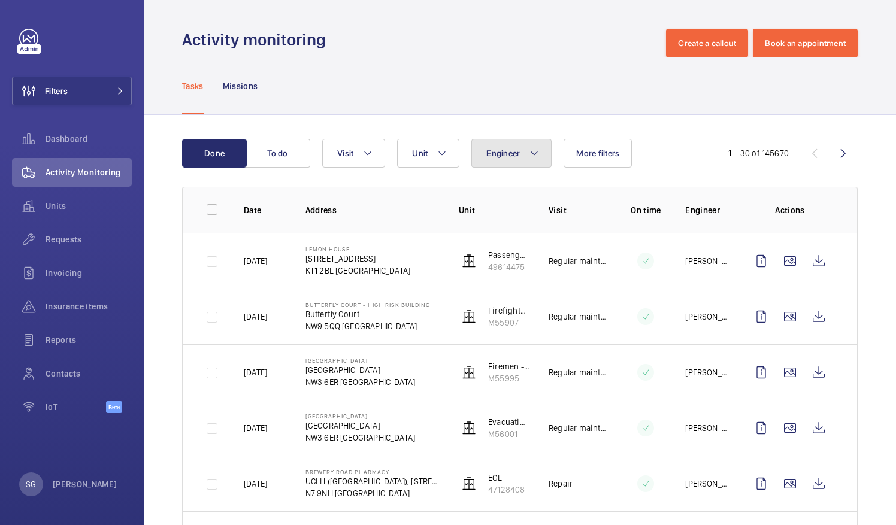
click at [521, 149] on button "Engineer" at bounding box center [512, 153] width 80 height 29
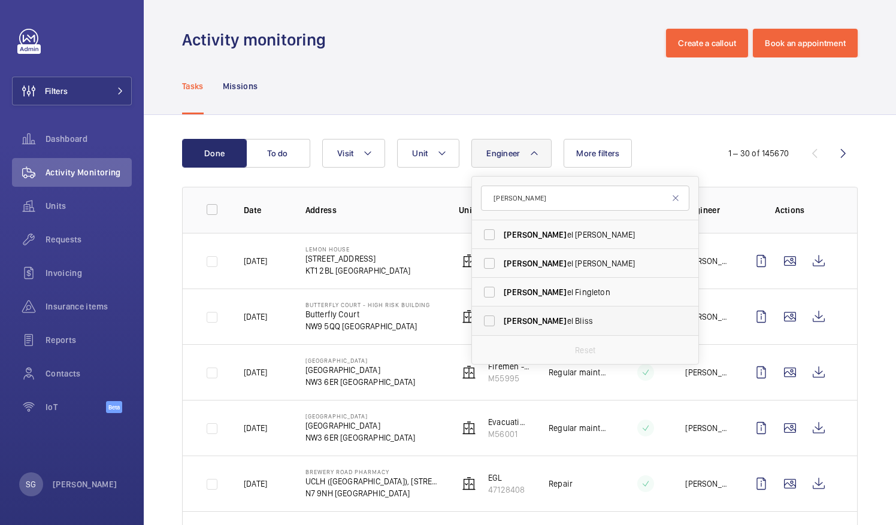
type input "[PERSON_NAME]"
click at [492, 322] on label "[PERSON_NAME]" at bounding box center [576, 321] width 208 height 29
click at [492, 322] on input "[PERSON_NAME]" at bounding box center [489, 321] width 24 height 24
checkbox input "true"
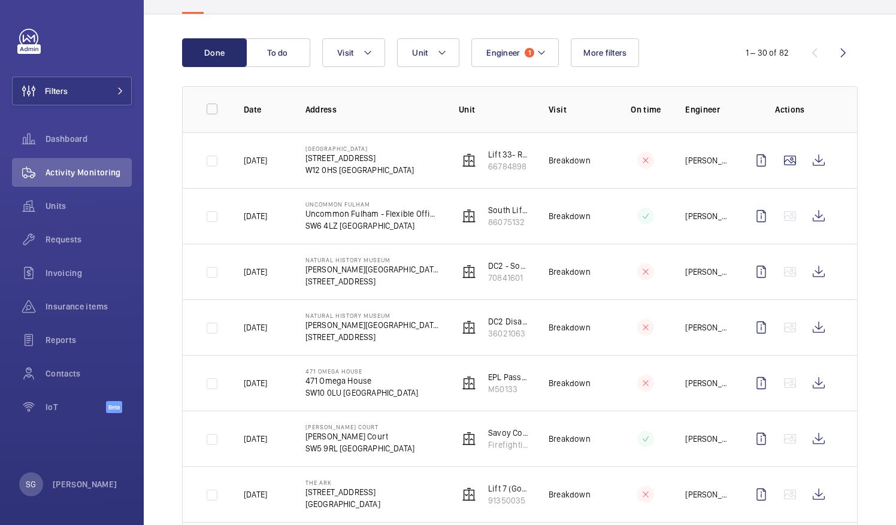
scroll to position [22, 0]
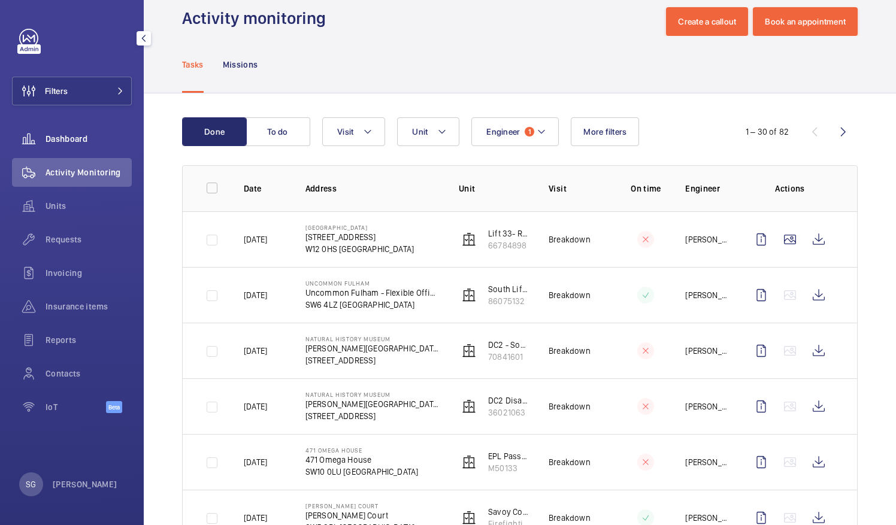
click at [102, 144] on span "Dashboard" at bounding box center [89, 139] width 86 height 12
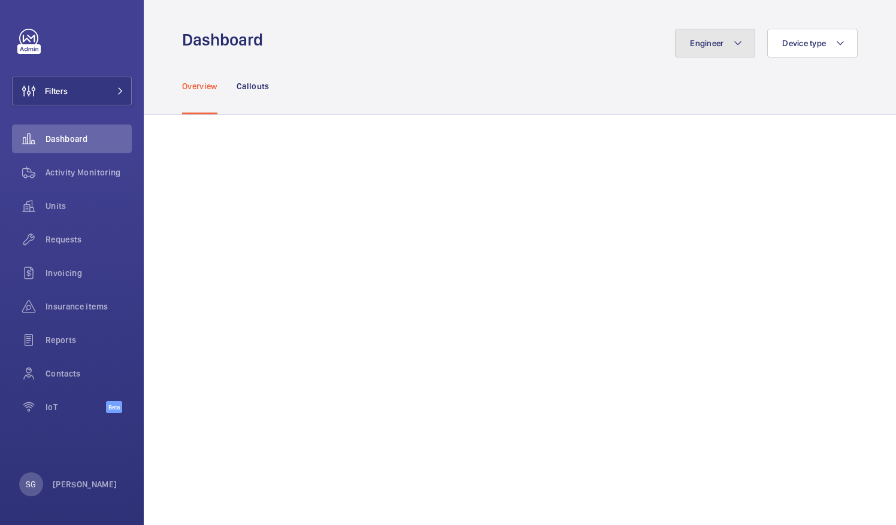
click at [729, 56] on button "Engineer" at bounding box center [715, 43] width 80 height 29
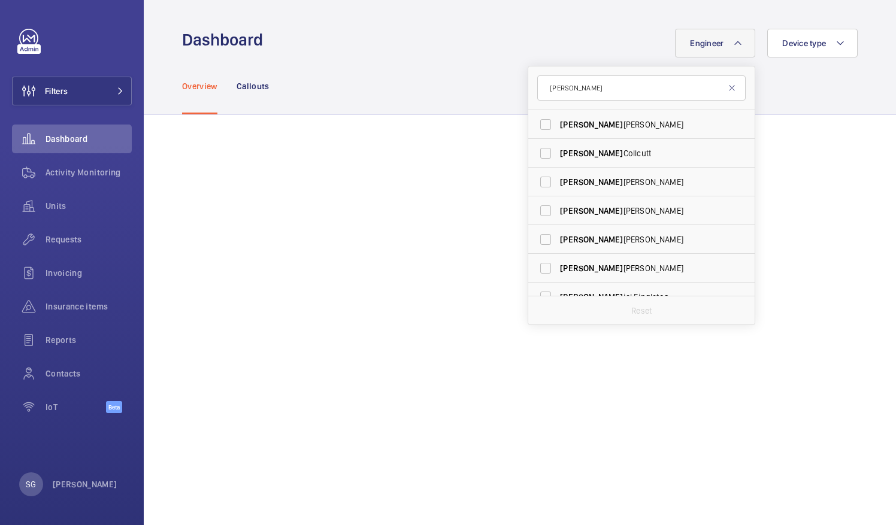
scroll to position [44, 0]
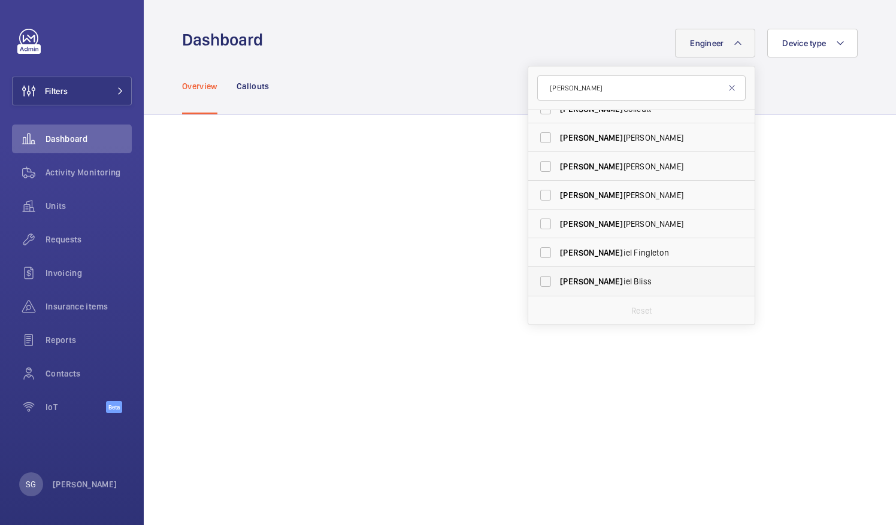
type input "[PERSON_NAME]"
click at [537, 284] on label "[PERSON_NAME] iel [PERSON_NAME]" at bounding box center [632, 281] width 208 height 29
click at [537, 284] on input "[PERSON_NAME] iel [PERSON_NAME]" at bounding box center [546, 282] width 24 height 24
checkbox input "true"
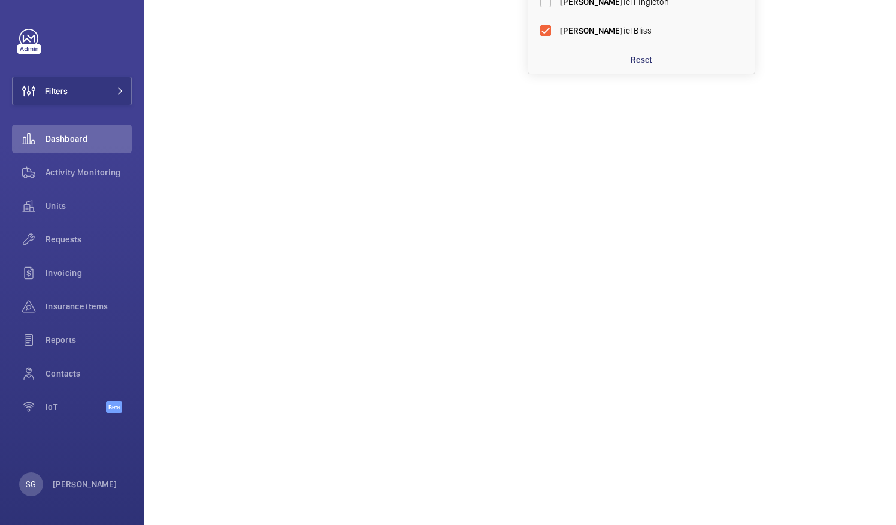
scroll to position [253, 0]
